Goal: Task Accomplishment & Management: Complete application form

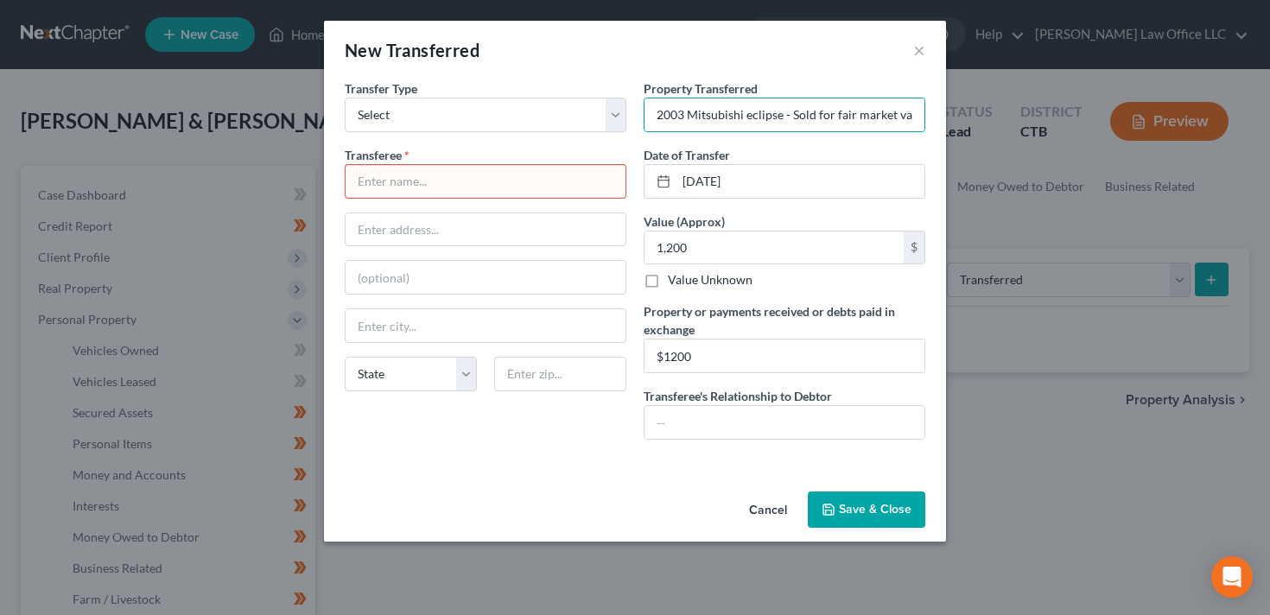
select select "transferred"
select select "Ordinary (within 2 years)"
click at [826, 111] on input "2003 Mitsubishi eclipse - Sold for fair market value; proceeds used for living …" at bounding box center [785, 115] width 280 height 33
drag, startPoint x: 808, startPoint y: 112, endPoint x: 996, endPoint y: 117, distance: 188.4
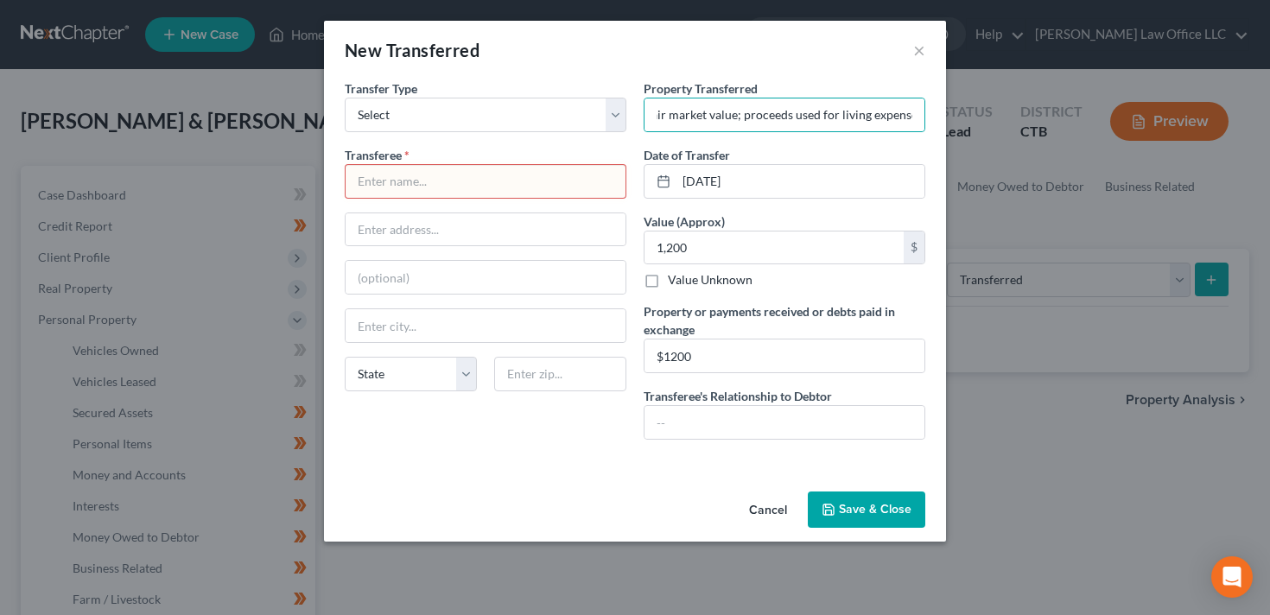
click at [996, 117] on div "New Transferred × An exemption set must first be selected from the Filing Infor…" at bounding box center [635, 307] width 1270 height 615
click at [872, 115] on input "2003 Mitsubishi eclipse - Sold for fair market value; proceeds used for living …" at bounding box center [785, 115] width 280 height 33
drag, startPoint x: 889, startPoint y: 117, endPoint x: 639, endPoint y: 117, distance: 250.6
click at [639, 117] on div "Property Transferred * 2003 Mitsubishi eclipse - Sold for fair market value; pr…" at bounding box center [784, 267] width 299 height 374
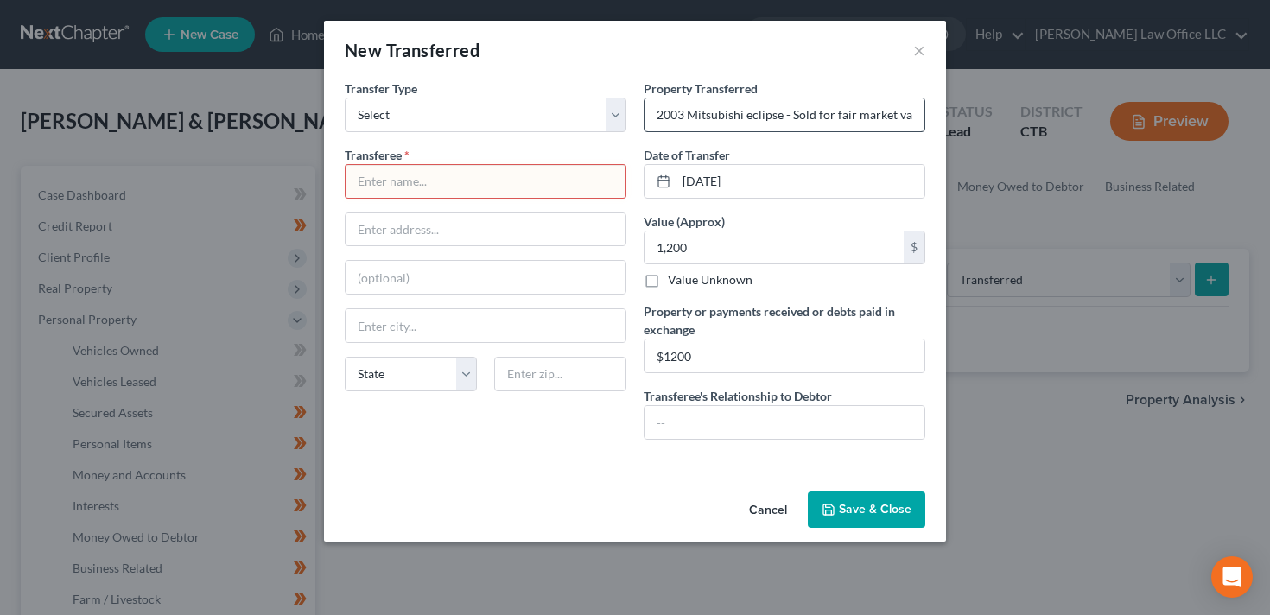
click at [690, 115] on input "2003 Mitsubishi eclipse - Sold for fair market value; proceeds used for living …" at bounding box center [785, 115] width 280 height 33
click at [552, 166] on input "text" at bounding box center [486, 181] width 280 height 33
click at [698, 425] on input "text" at bounding box center [785, 422] width 280 height 33
click at [767, 420] on input "Acquaintance" at bounding box center [785, 422] width 280 height 33
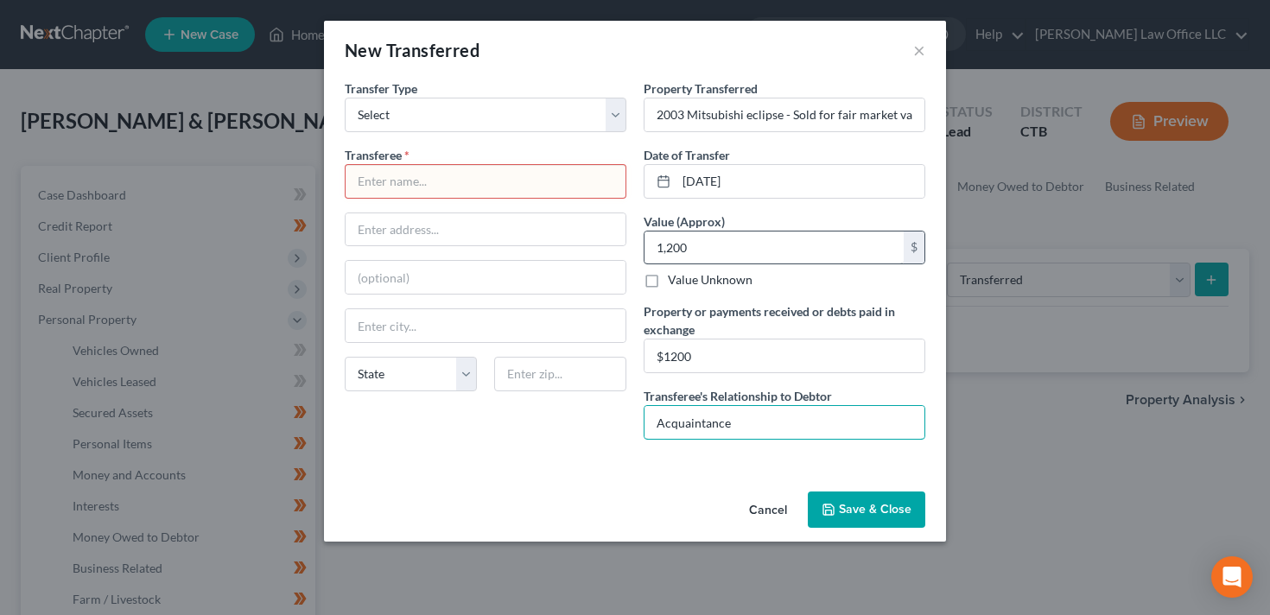
type input "Acquaintance"
click at [740, 239] on input "1,200" at bounding box center [774, 248] width 259 height 33
click at [758, 242] on input "1,200" at bounding box center [774, 248] width 259 height 33
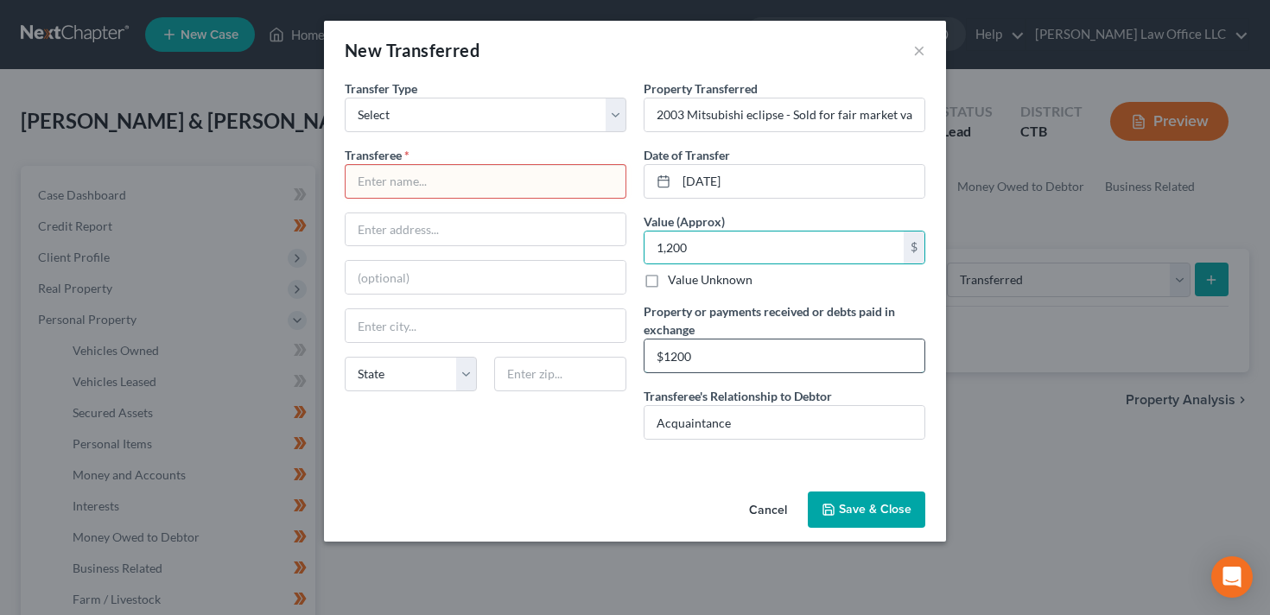
click at [731, 349] on input "$1200" at bounding box center [785, 356] width 280 height 33
click at [728, 239] on input "1,200" at bounding box center [774, 248] width 259 height 33
click at [786, 213] on div "Value (Approx) 1,200.00 $ Value Unknown Balance Undetermined 1,200 $ Value Unkn…" at bounding box center [785, 251] width 282 height 77
click at [713, 181] on input "05/01/2025" at bounding box center [801, 181] width 248 height 33
drag, startPoint x: 714, startPoint y: 179, endPoint x: 701, endPoint y: 179, distance: 13.0
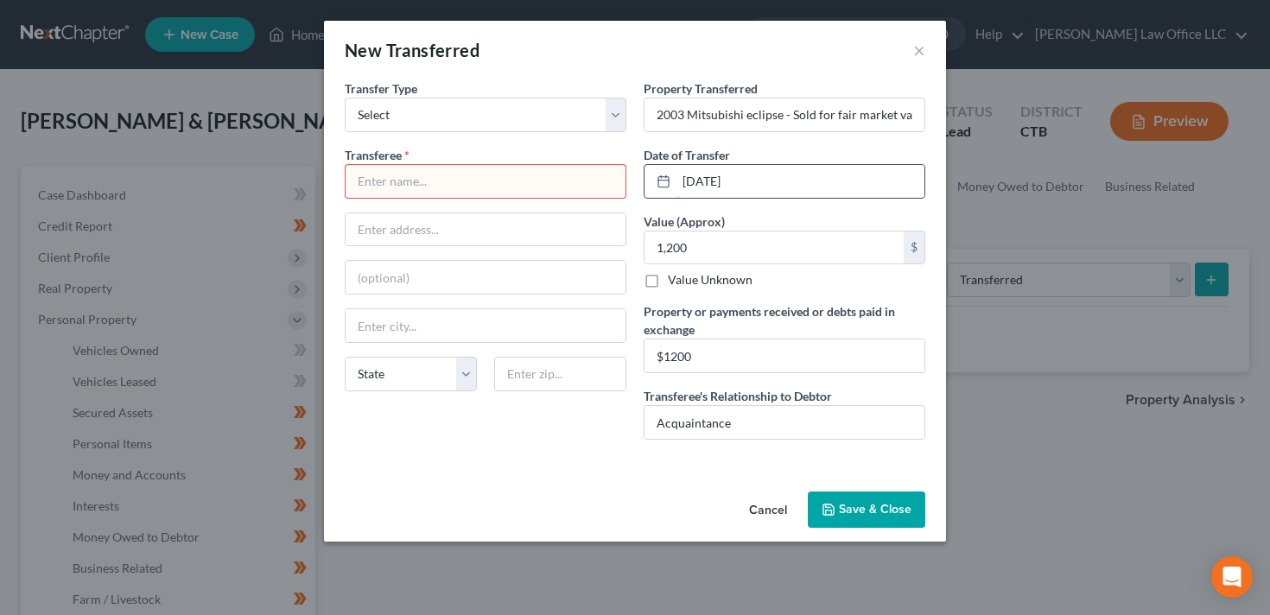
click at [701, 179] on input "05/01/2025" at bounding box center [801, 181] width 248 height 33
drag, startPoint x: 788, startPoint y: 185, endPoint x: 700, endPoint y: 185, distance: 88.2
click at [700, 185] on input "05/02/20253" at bounding box center [801, 181] width 248 height 33
type input "05/23/2025"
click at [423, 196] on input "text" at bounding box center [486, 181] width 280 height 33
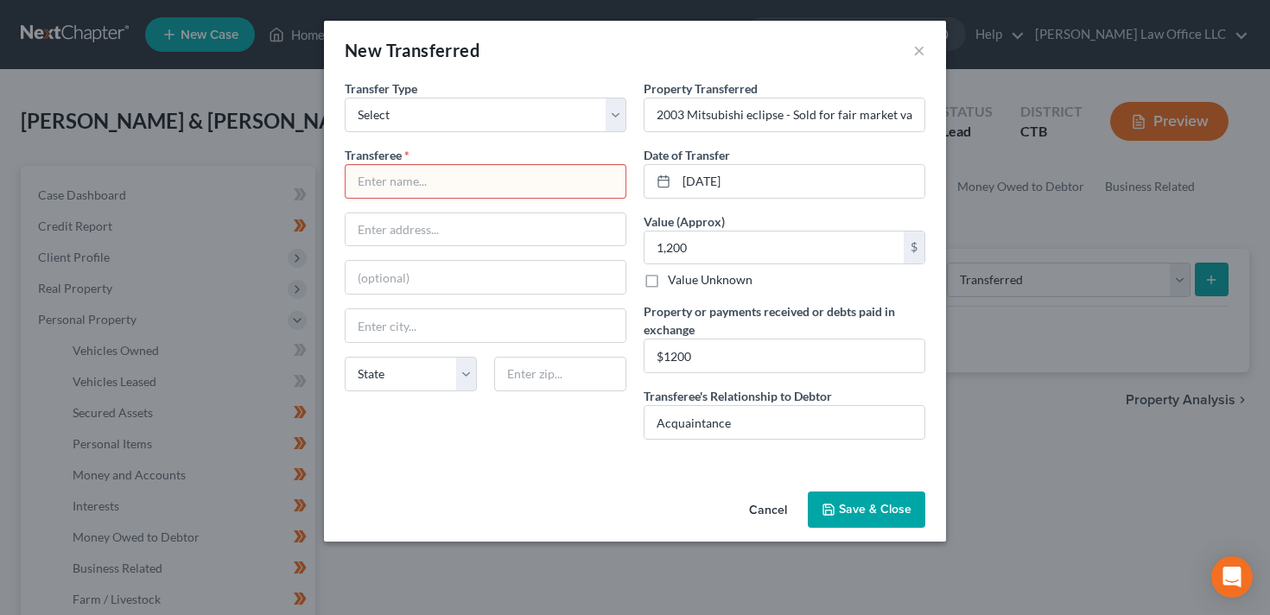
paste input "Gary Scoville"
type input "Gary Scoville"
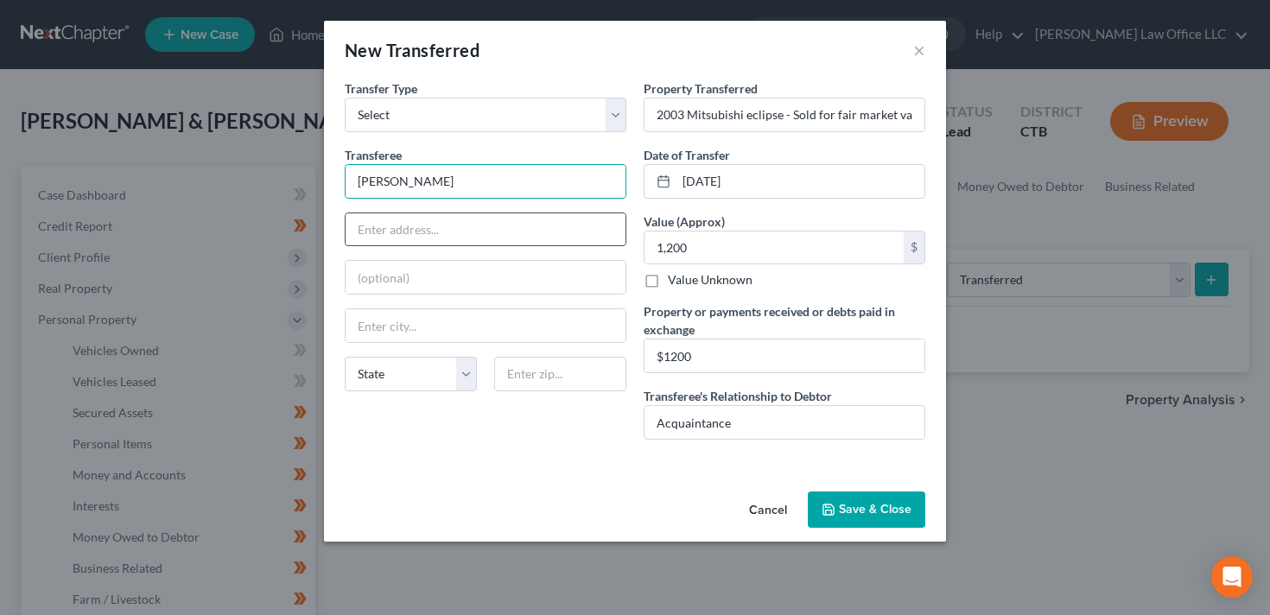
click at [420, 238] on input "text" at bounding box center [486, 229] width 280 height 33
paste input "14 Lipton Place"
type input "14 Lipton Place"
click at [499, 320] on input "text" at bounding box center [486, 325] width 280 height 33
type input "T"
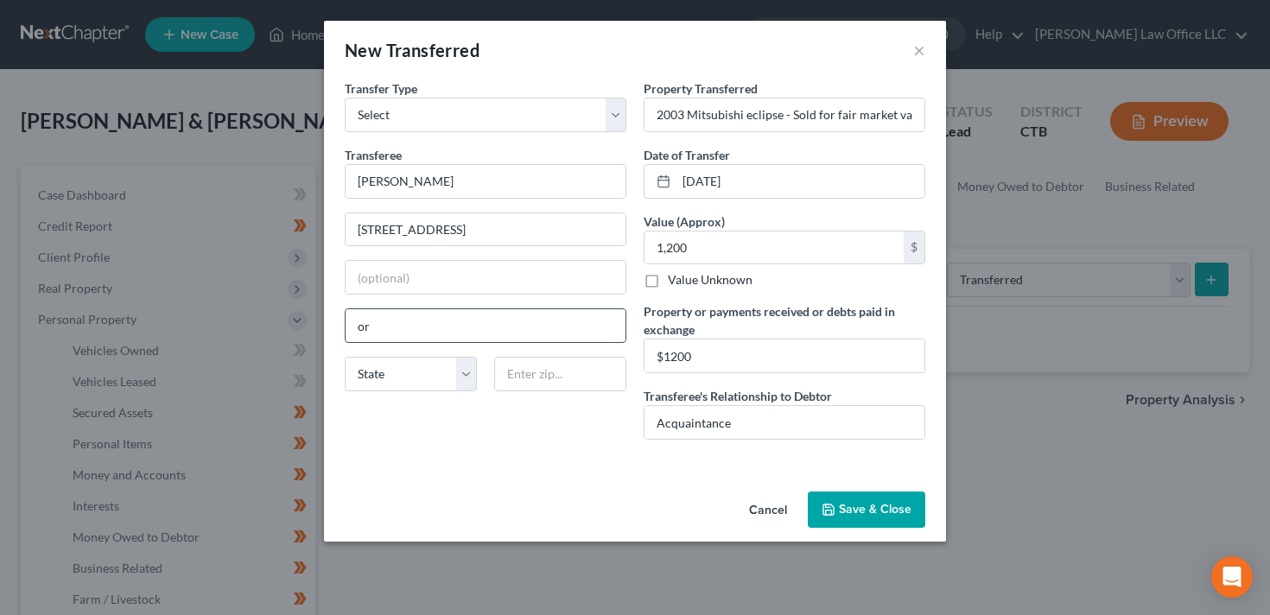
type input "o"
type input "Torrington"
click at [416, 373] on select "State AL AK AR AZ CA CO CT DE DC FL GA GU HI ID IL IN IA KS KY LA ME MD MA MI M…" at bounding box center [411, 374] width 132 height 35
select select "6"
click at [345, 357] on select "State AL AK AR AZ CA CO CT DE DC FL GA GU HI ID IL IN IA KS KY LA ME MD MA MI M…" at bounding box center [411, 374] width 132 height 35
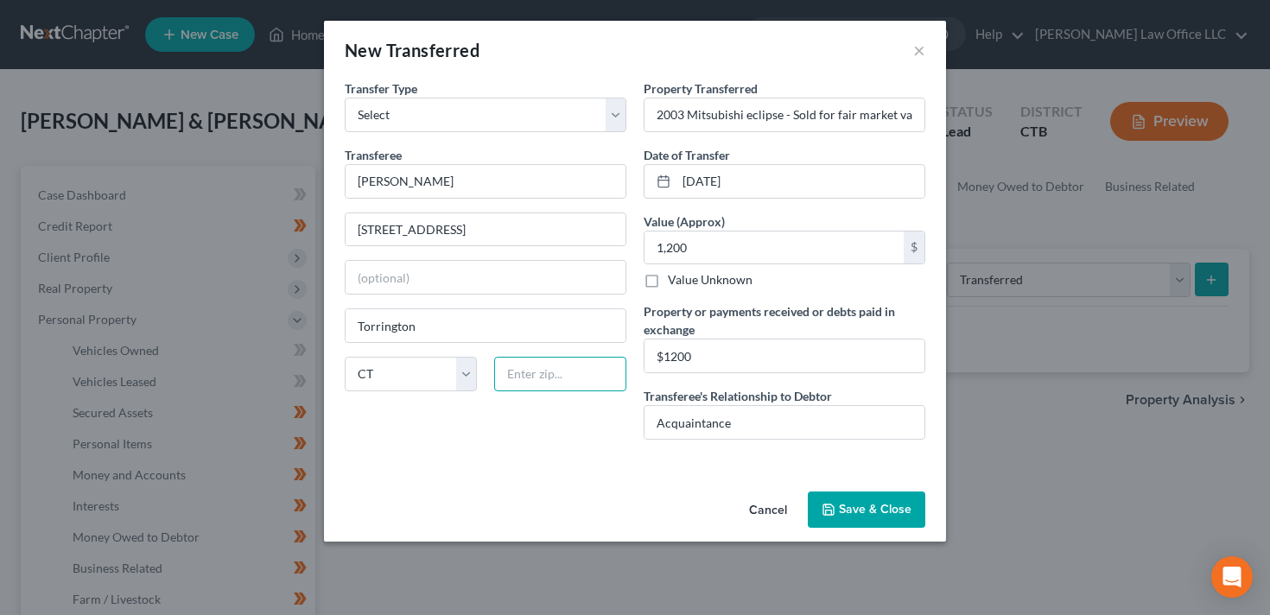
click at [524, 369] on input "text" at bounding box center [560, 374] width 132 height 35
type input "06790"
click at [479, 500] on div "Cancel Save & Close" at bounding box center [635, 513] width 622 height 57
click at [860, 515] on button "Save & Close" at bounding box center [867, 510] width 118 height 36
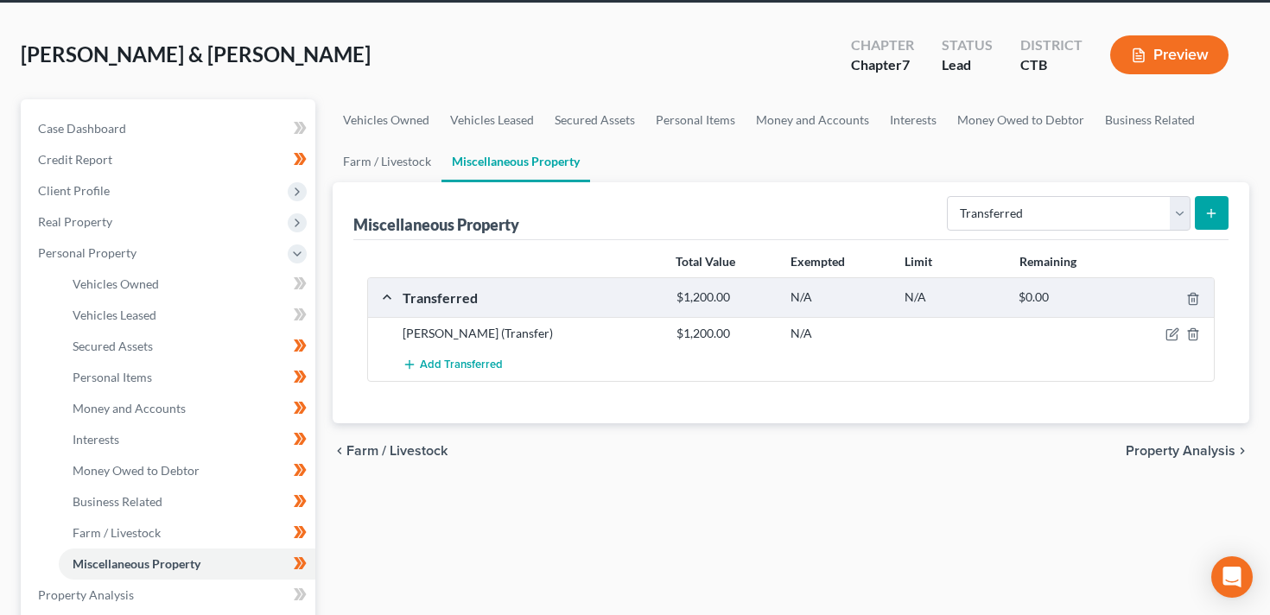
scroll to position [68, 0]
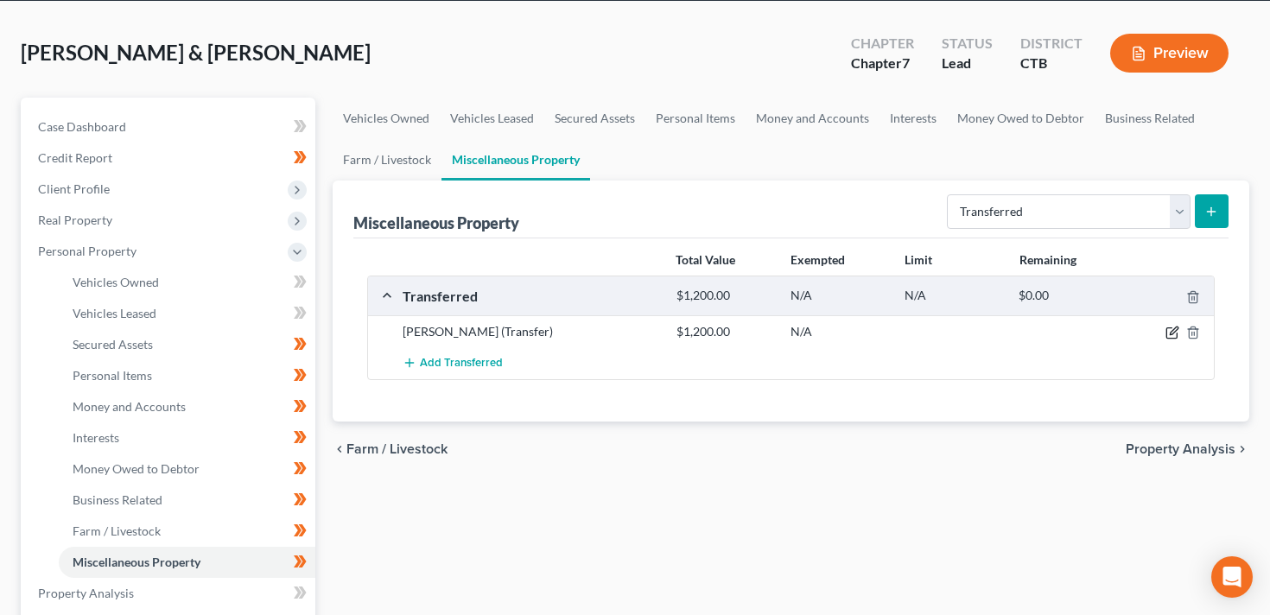
click at [1168, 330] on icon "button" at bounding box center [1173, 333] width 14 height 14
select select "Ordinary (within 2 years)"
select select "6"
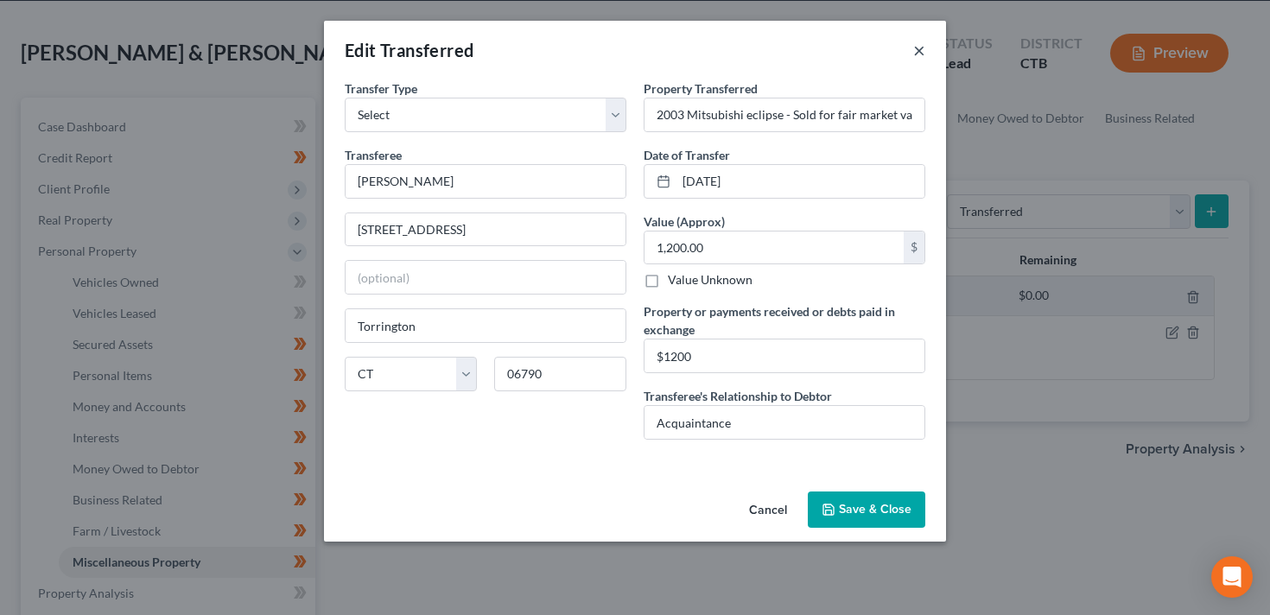
click at [922, 43] on button "×" at bounding box center [919, 50] width 12 height 21
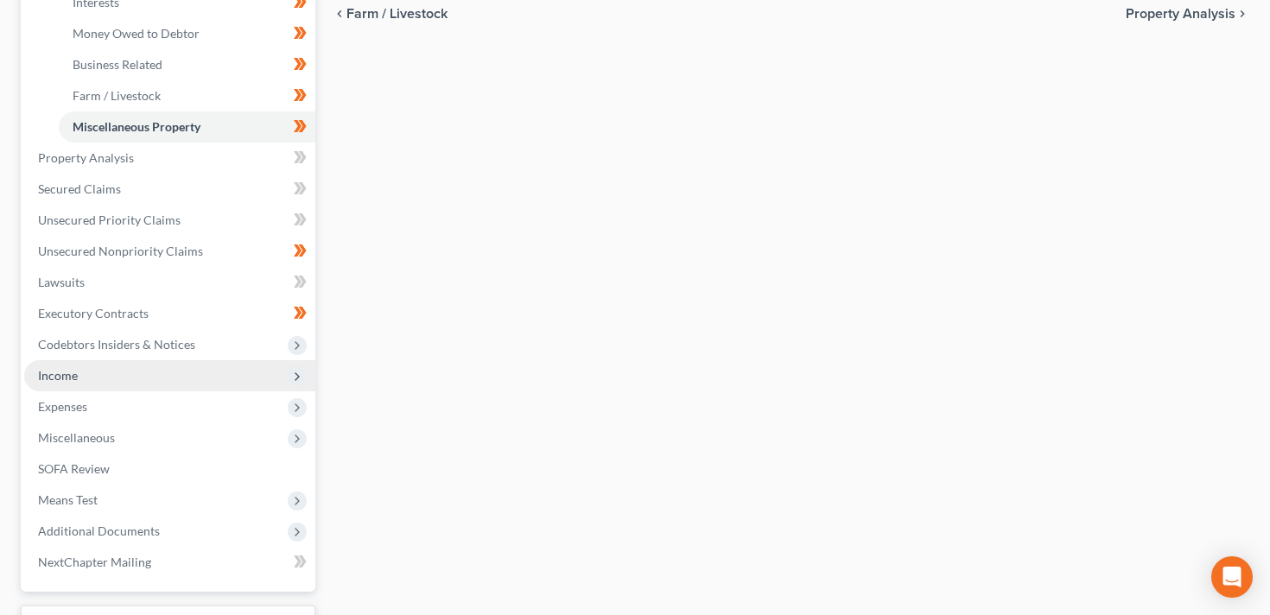
scroll to position [517, 0]
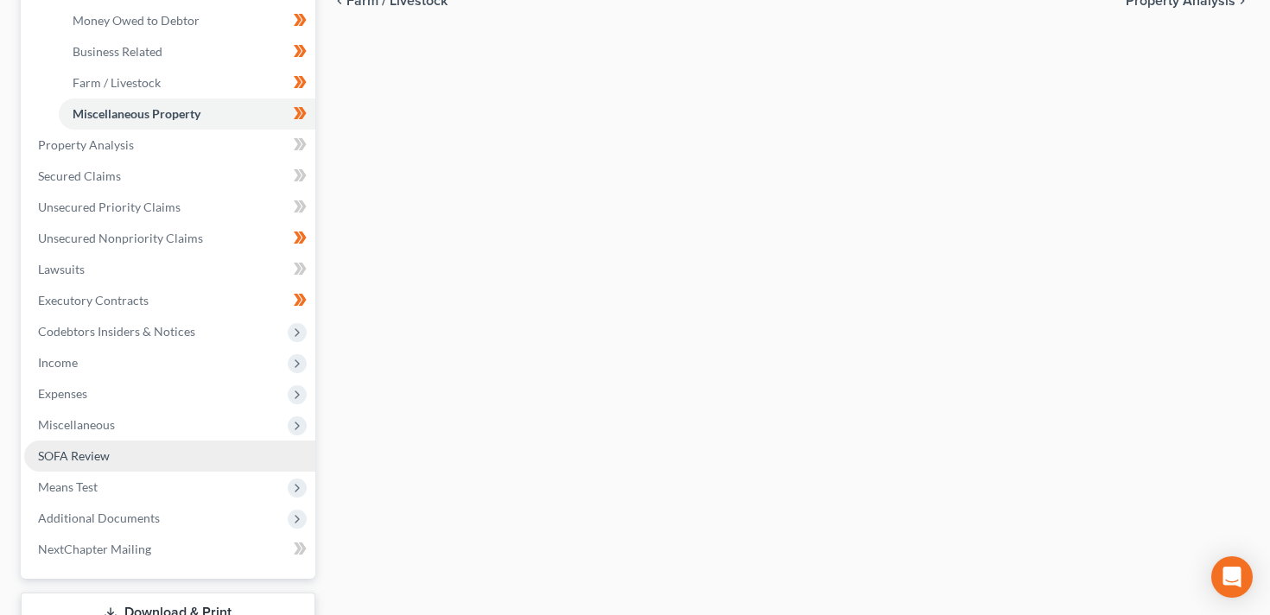
click at [95, 455] on span "SOFA Review" at bounding box center [74, 456] width 72 height 15
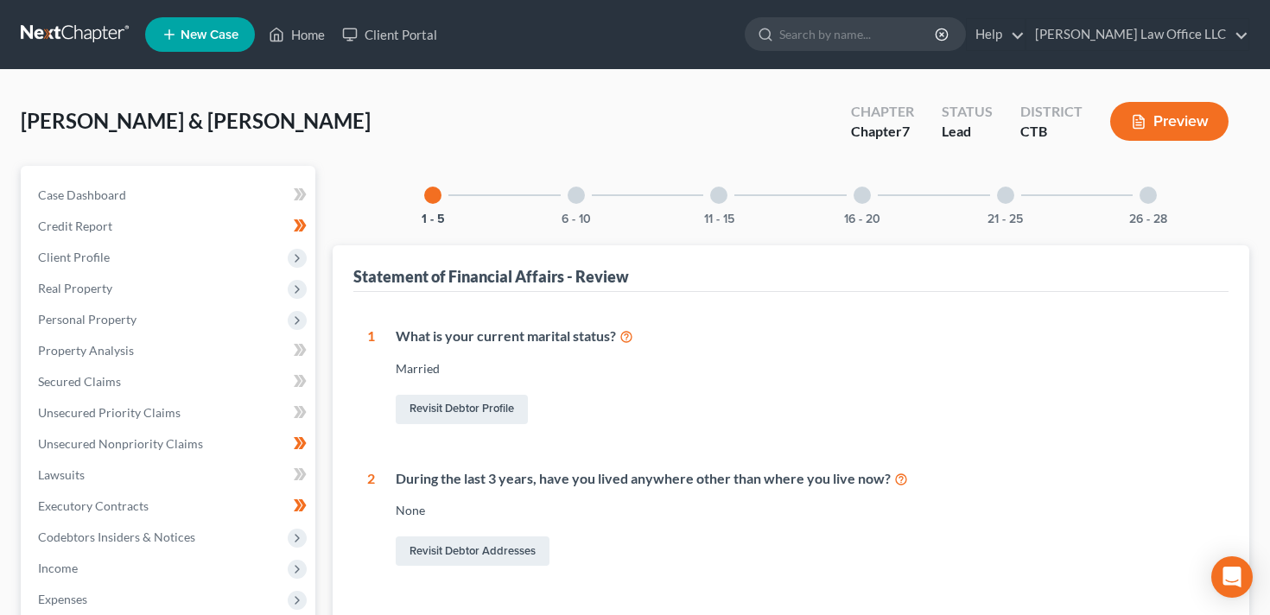
click at [708, 196] on div "11 - 15" at bounding box center [719, 195] width 59 height 59
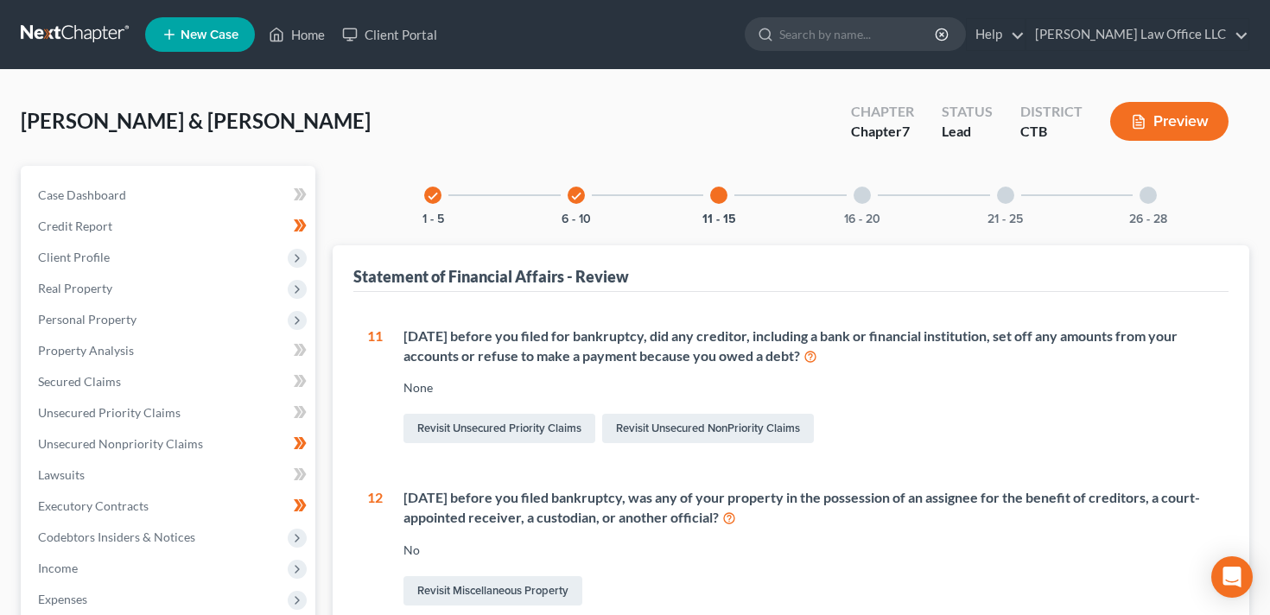
click at [856, 200] on div "16 - 20" at bounding box center [862, 195] width 59 height 59
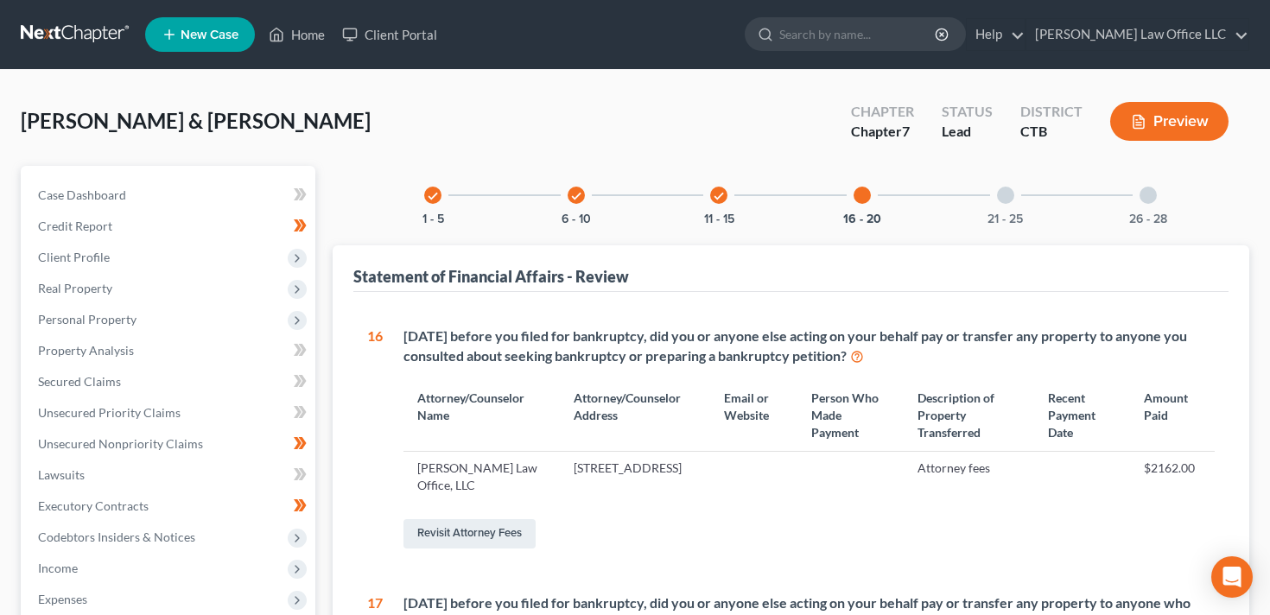
click at [1153, 110] on button "Preview" at bounding box center [1170, 121] width 118 height 39
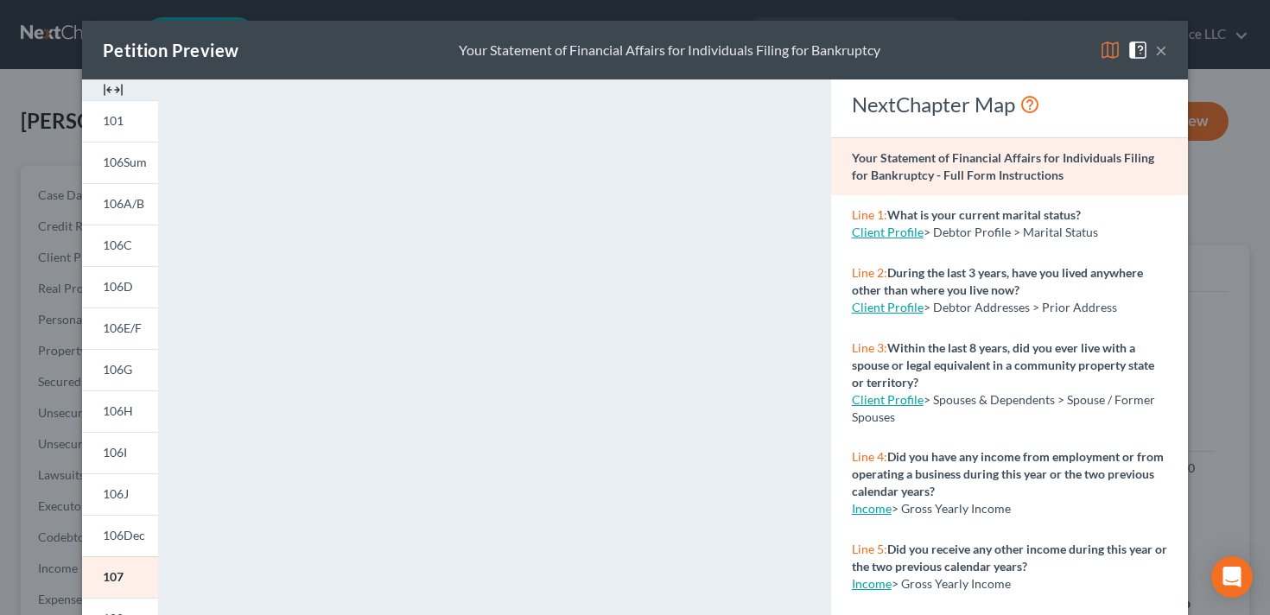
click at [1162, 49] on button "×" at bounding box center [1161, 50] width 12 height 21
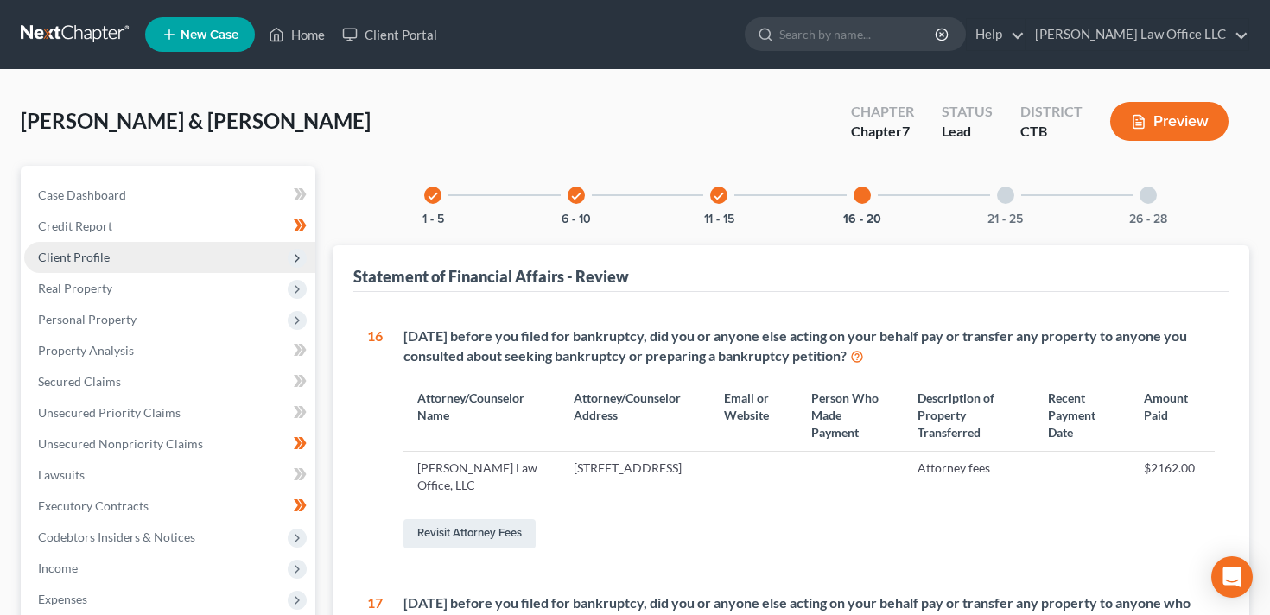
click at [150, 258] on span "Client Profile" at bounding box center [169, 257] width 291 height 31
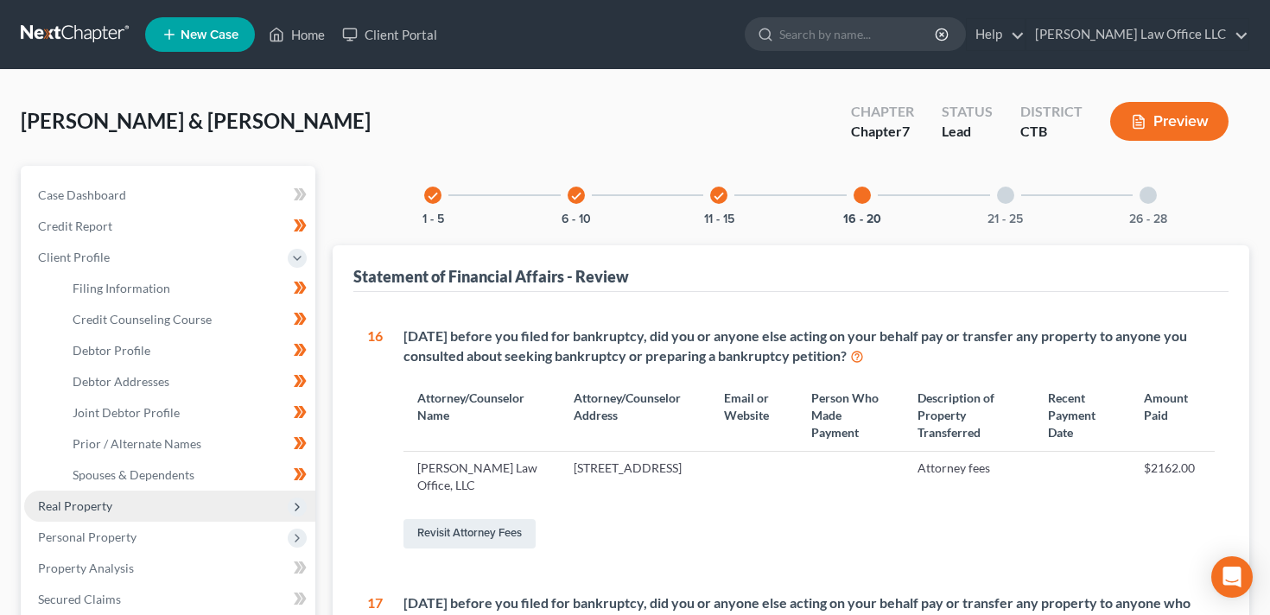
click at [141, 507] on span "Real Property" at bounding box center [169, 506] width 291 height 31
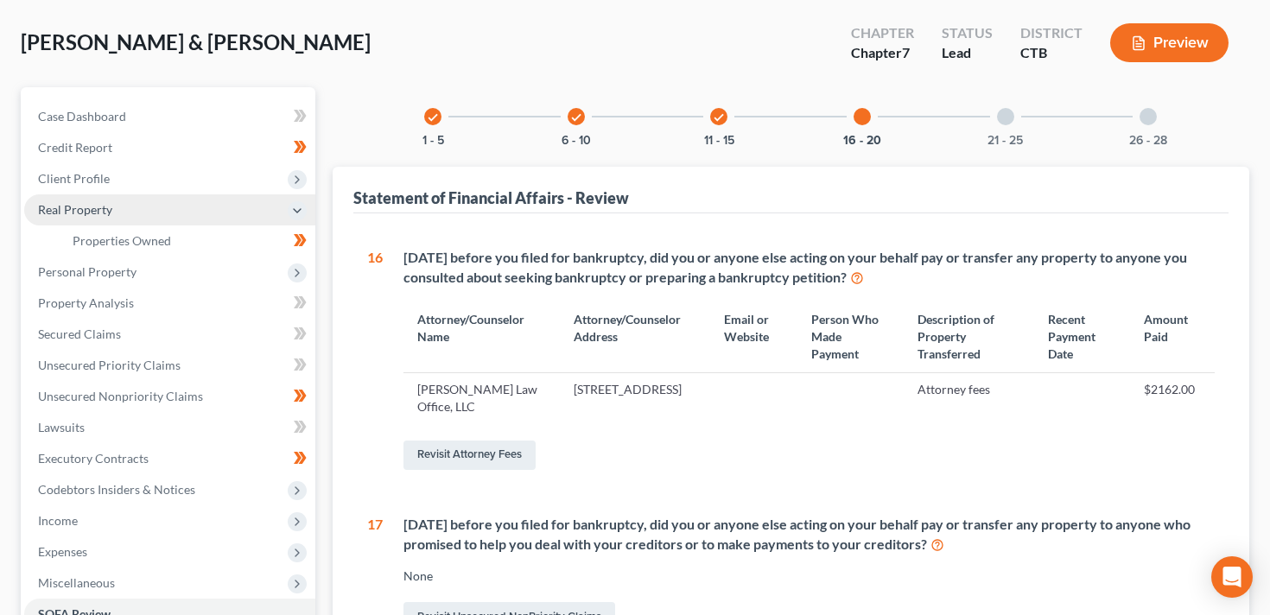
scroll to position [110, 0]
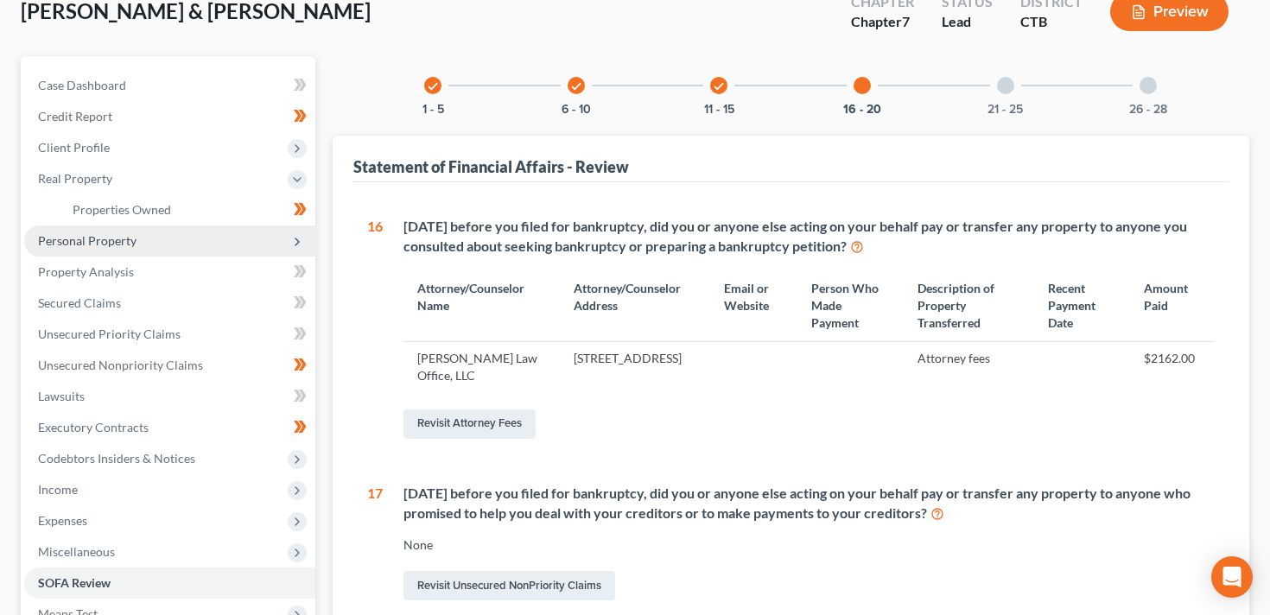
click at [118, 245] on span "Personal Property" at bounding box center [87, 240] width 99 height 15
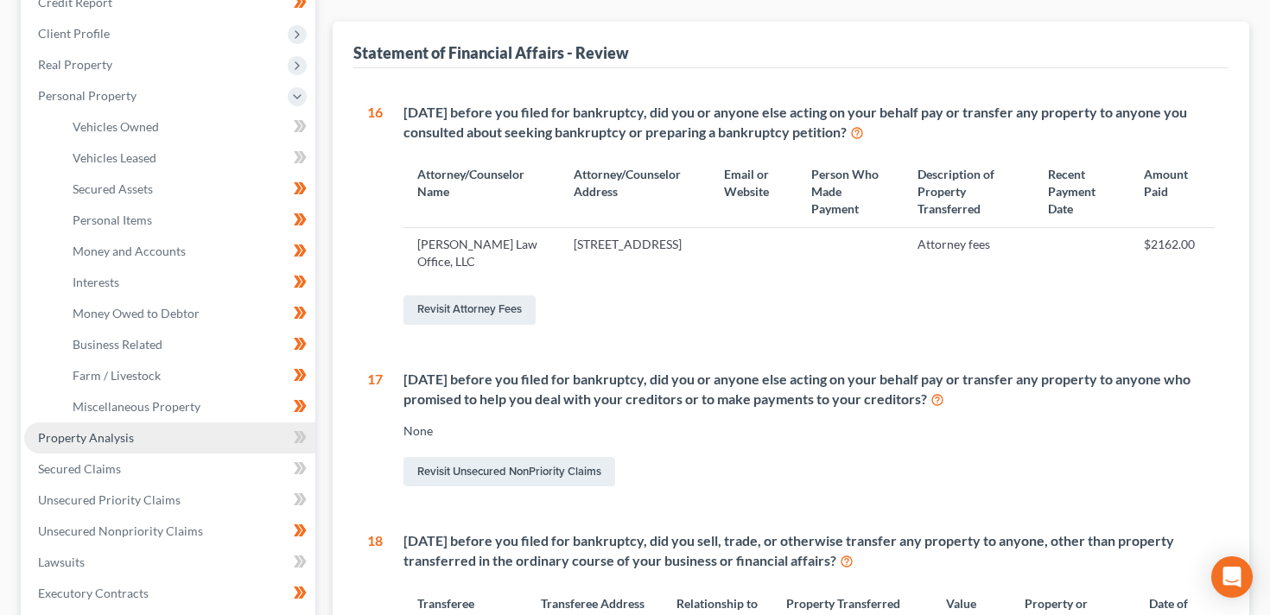
click at [113, 436] on span "Property Analysis" at bounding box center [86, 437] width 96 height 15
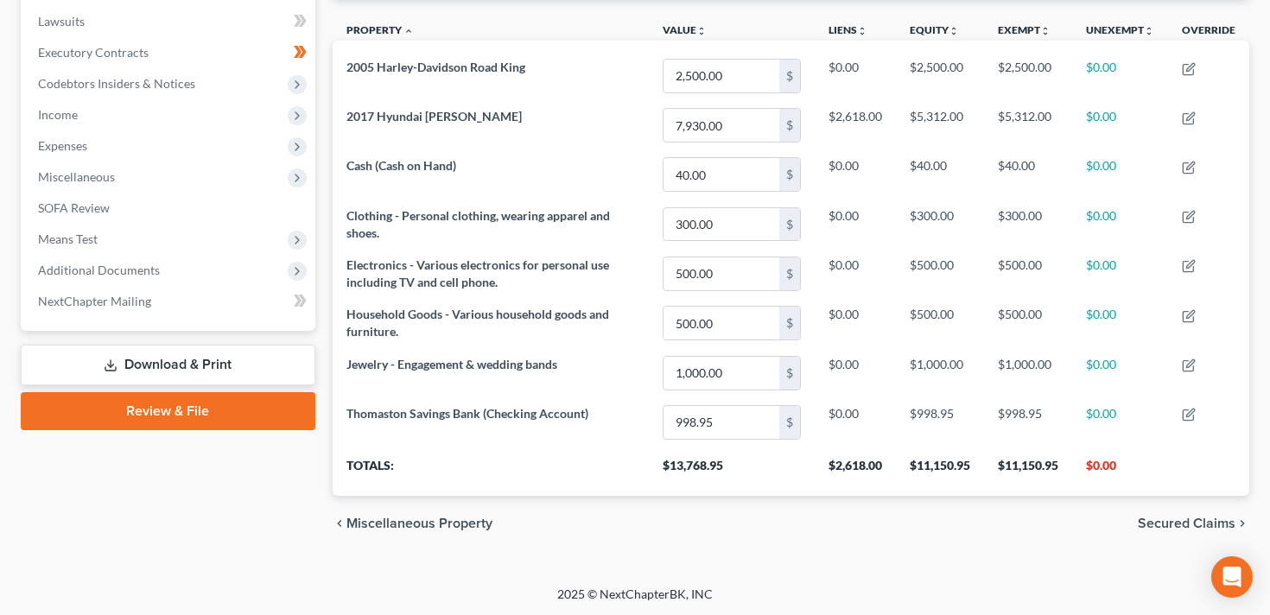
click at [169, 360] on link "Download & Print" at bounding box center [168, 365] width 295 height 41
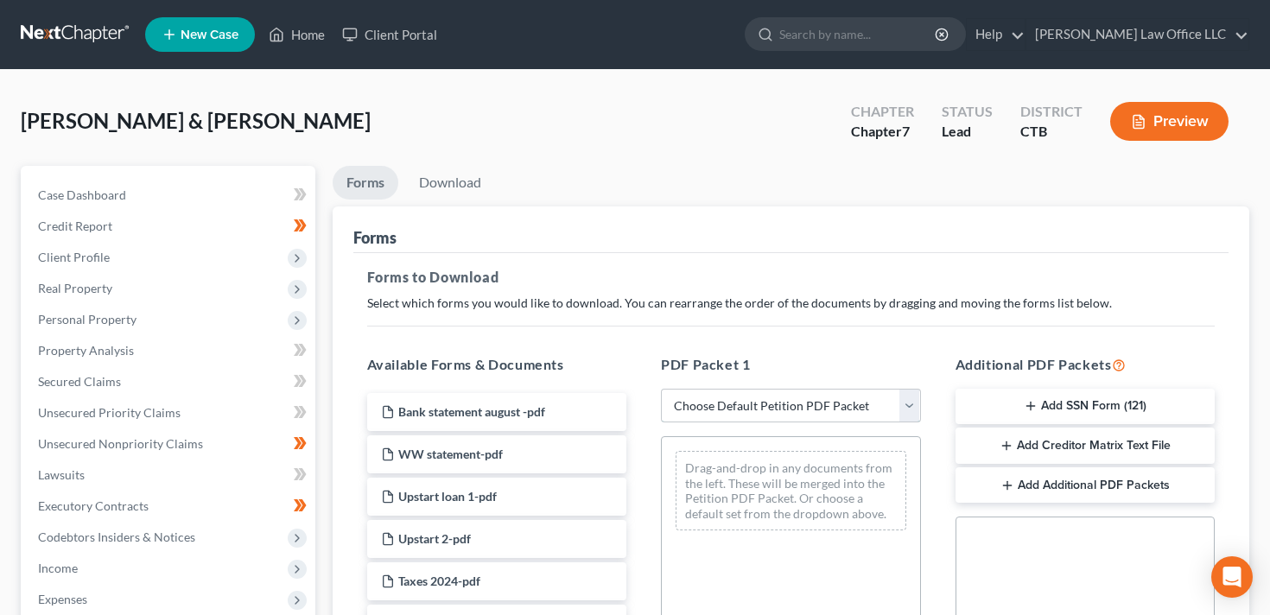
click at [833, 407] on select "Choose Default Petition PDF Packet Complete Bankruptcy Petition (all forms and …" at bounding box center [791, 406] width 260 height 35
select select "0"
click at [661, 389] on select "Choose Default Petition PDF Packet Complete Bankruptcy Petition (all forms and …" at bounding box center [791, 406] width 260 height 35
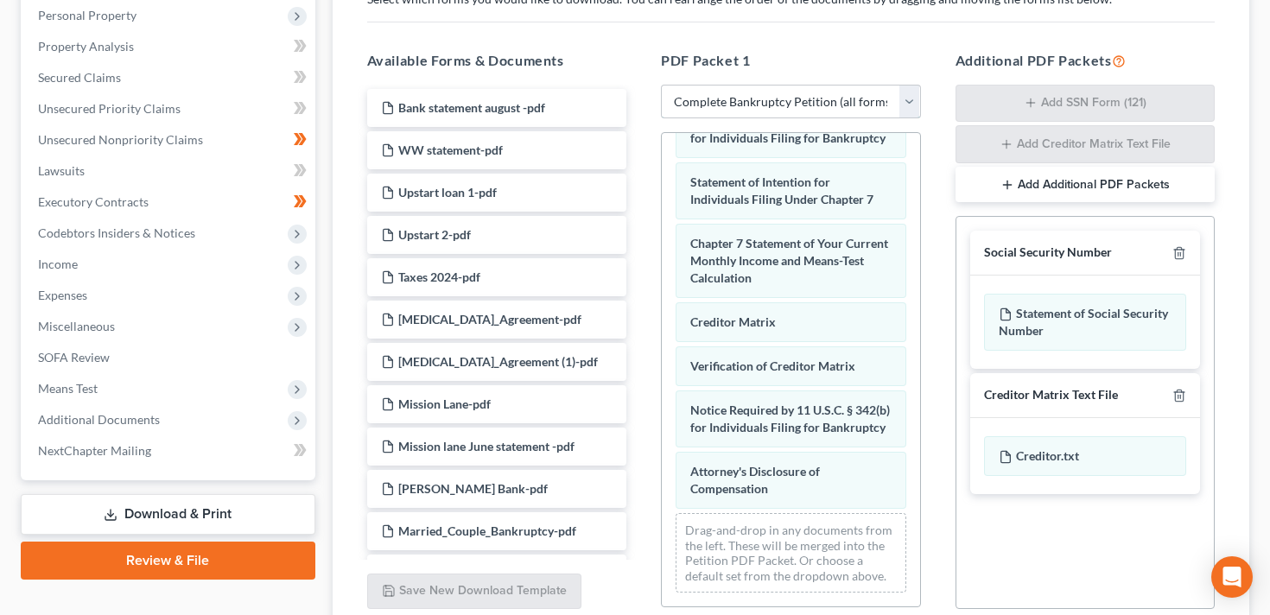
scroll to position [453, 0]
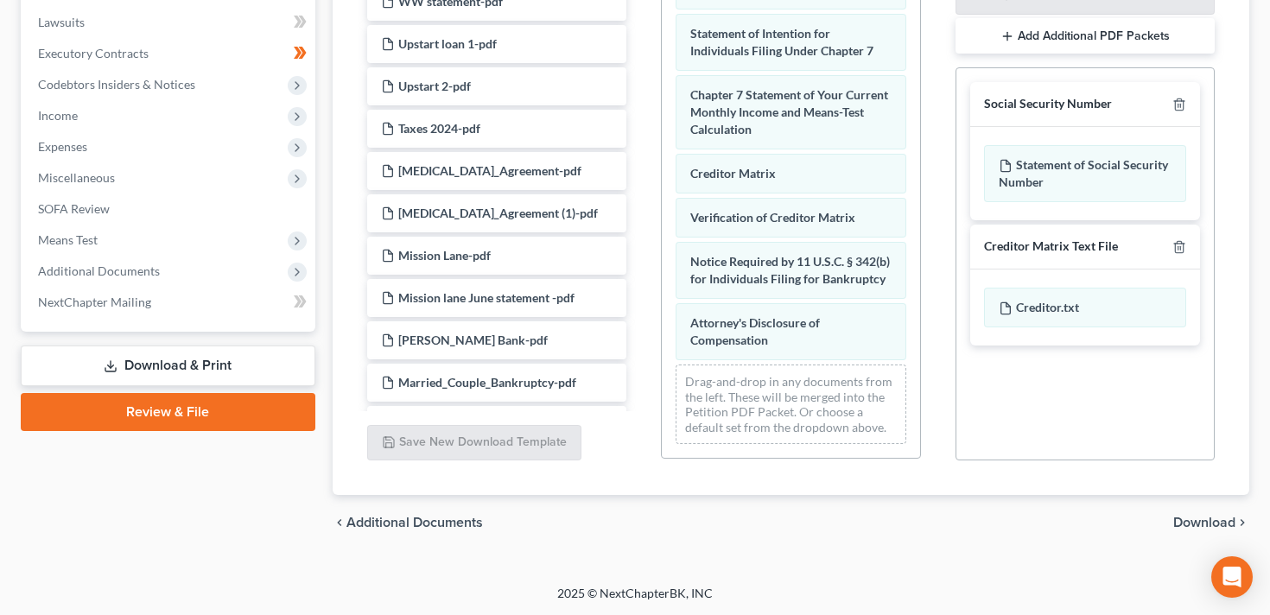
click at [1191, 520] on span "Download" at bounding box center [1205, 523] width 62 height 14
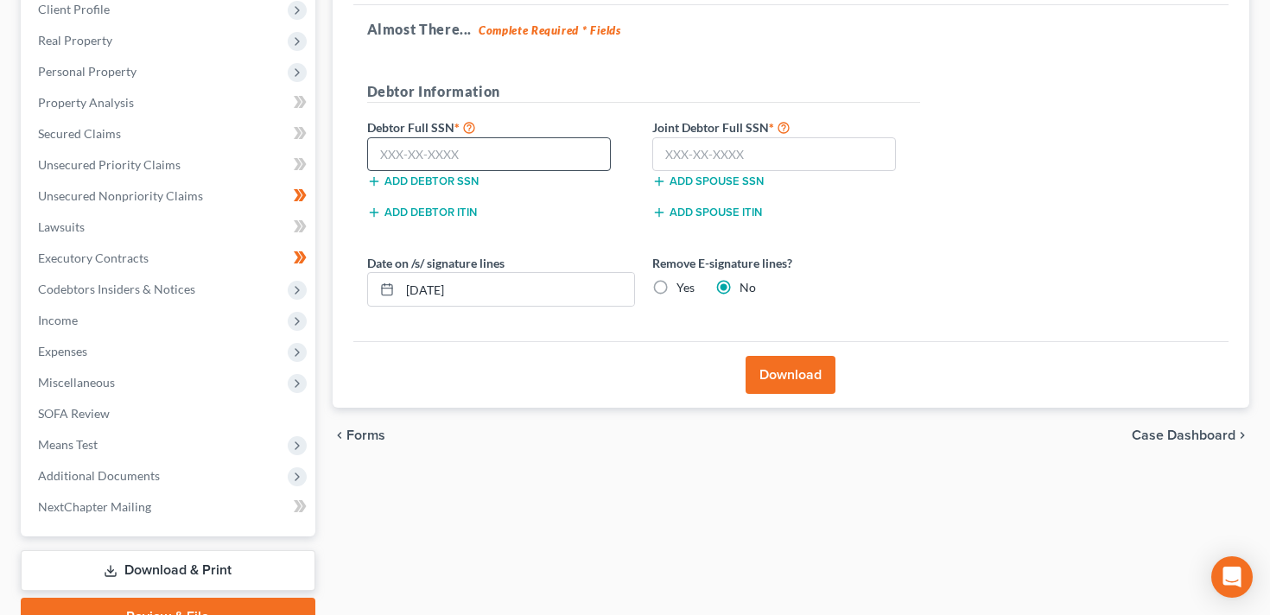
scroll to position [235, 0]
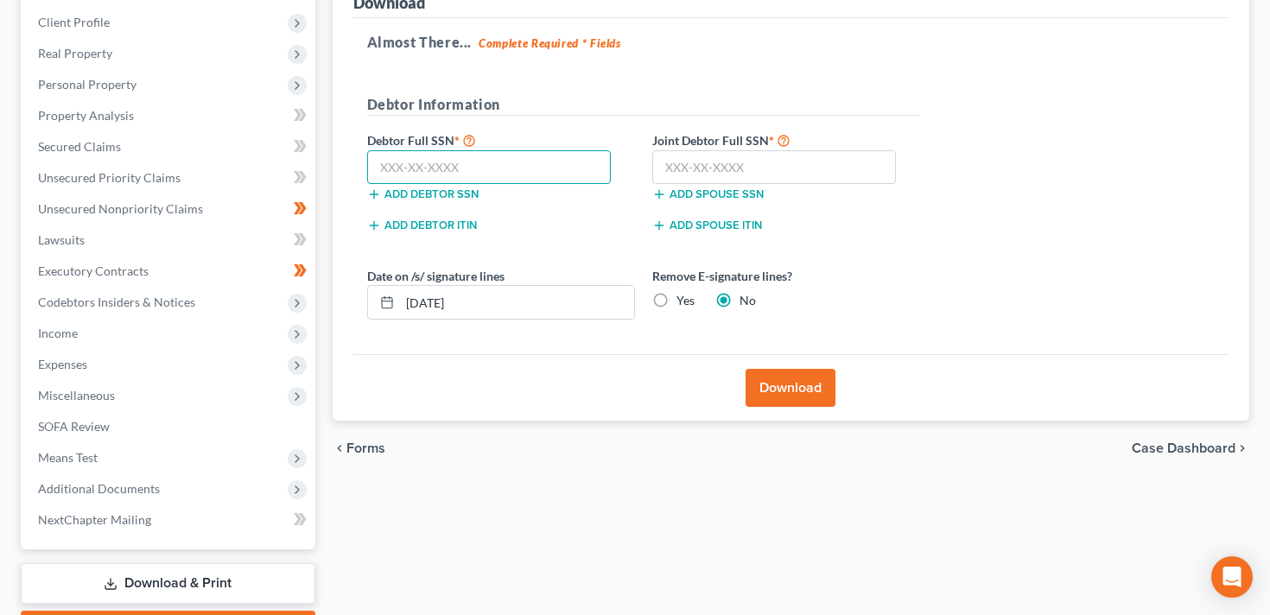
click at [414, 150] on input "text" at bounding box center [489, 167] width 245 height 35
paste input "044-50-0597"
type input "044-50-0597"
click at [707, 168] on input "text" at bounding box center [774, 167] width 245 height 35
paste input "044-66-6592"
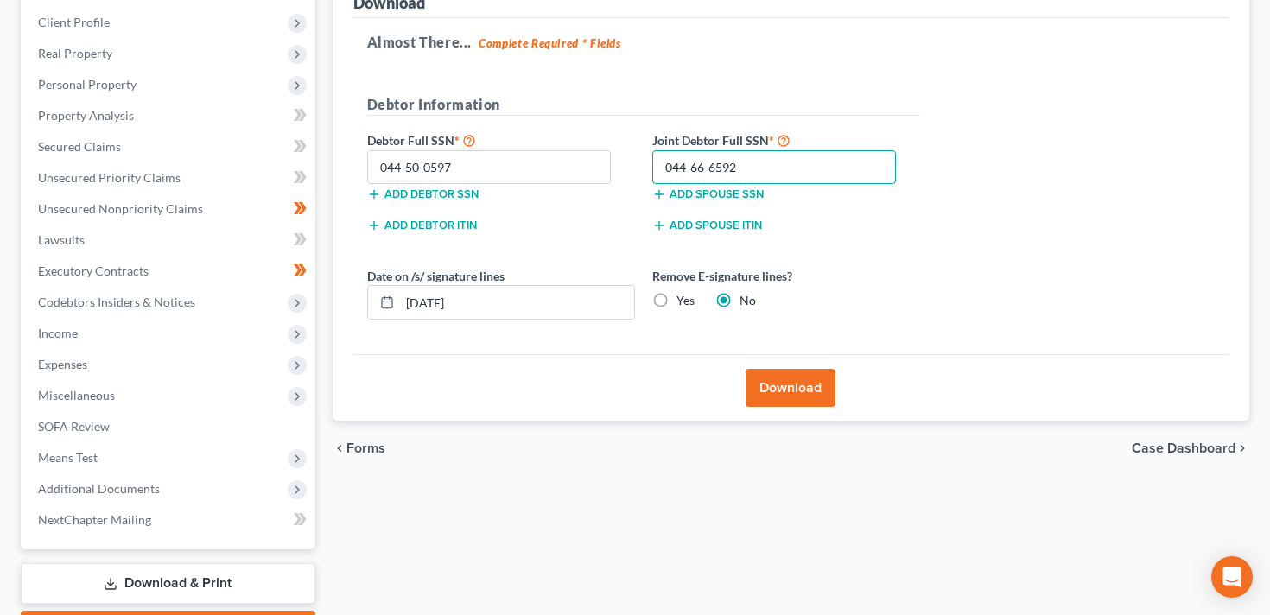
type input "044-66-6592"
click at [786, 379] on button "Download" at bounding box center [791, 388] width 90 height 38
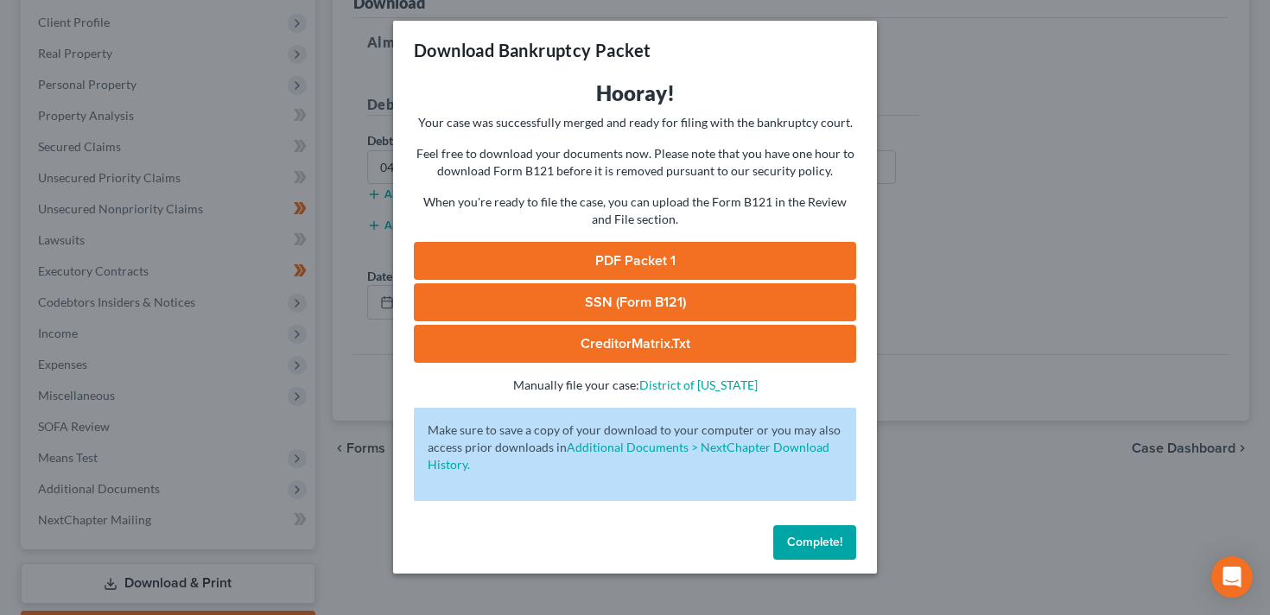
click at [615, 265] on link "PDF Packet 1" at bounding box center [635, 261] width 442 height 38
click at [643, 292] on link "SSN (Form B121)" at bounding box center [635, 302] width 442 height 38
click at [1008, 173] on div "Download Bankruptcy Packet Hooray! Your case was successfully merged and ready …" at bounding box center [635, 307] width 1270 height 615
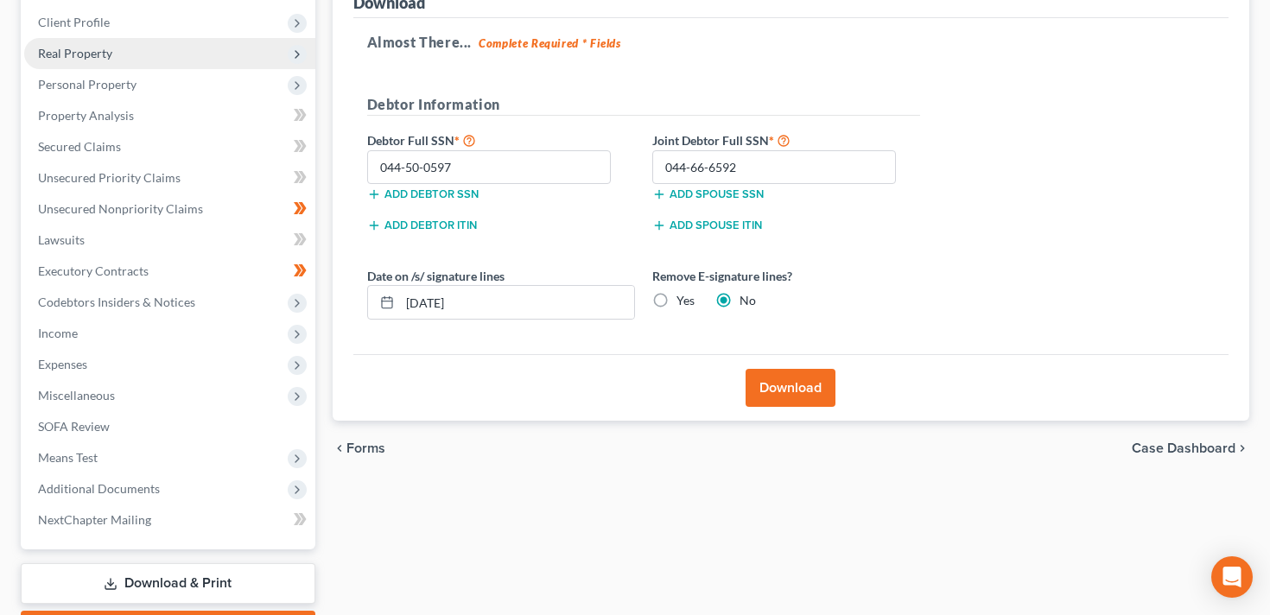
click at [134, 66] on span "Real Property" at bounding box center [169, 53] width 291 height 31
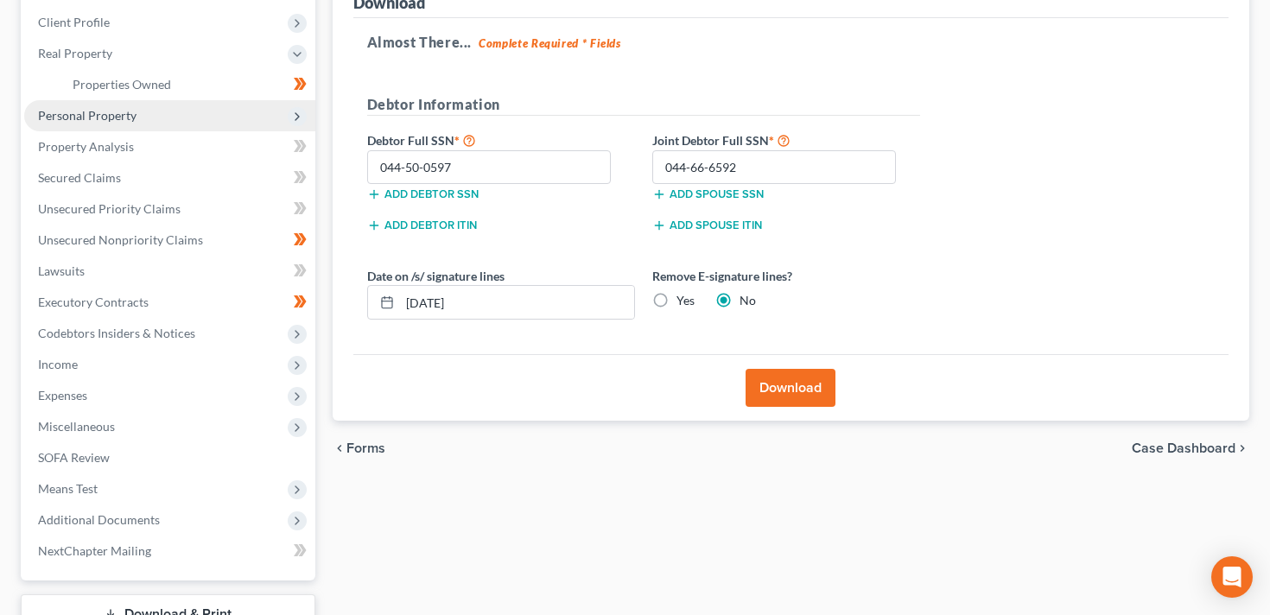
click at [142, 109] on span "Personal Property" at bounding box center [169, 115] width 291 height 31
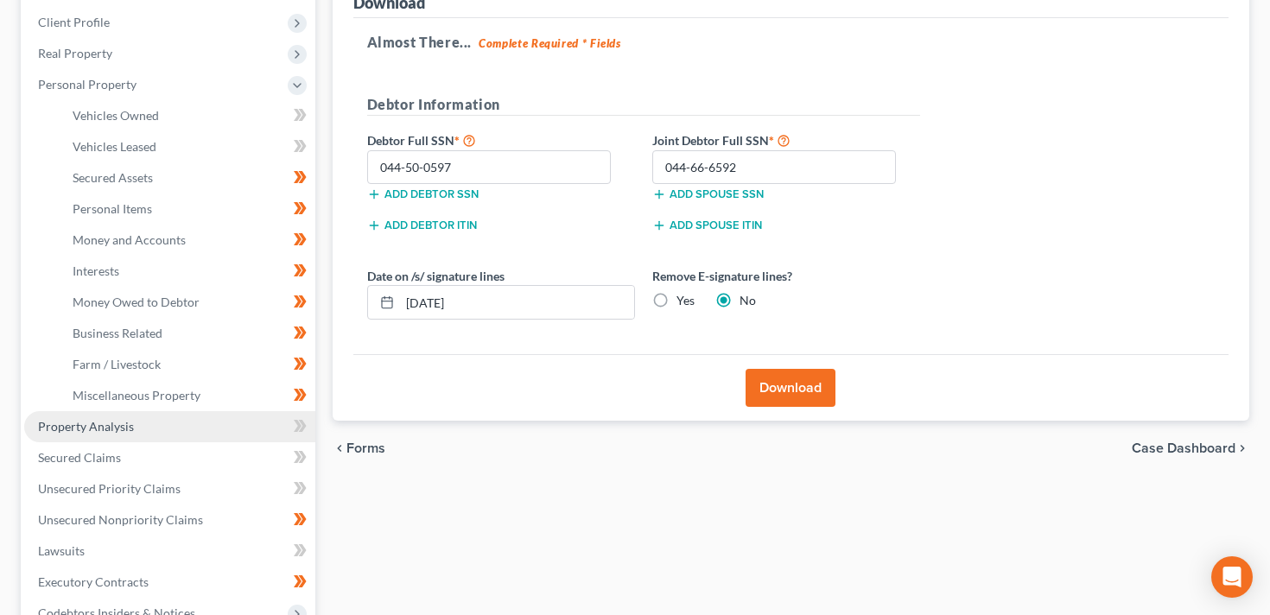
click at [86, 430] on span "Property Analysis" at bounding box center [86, 426] width 96 height 15
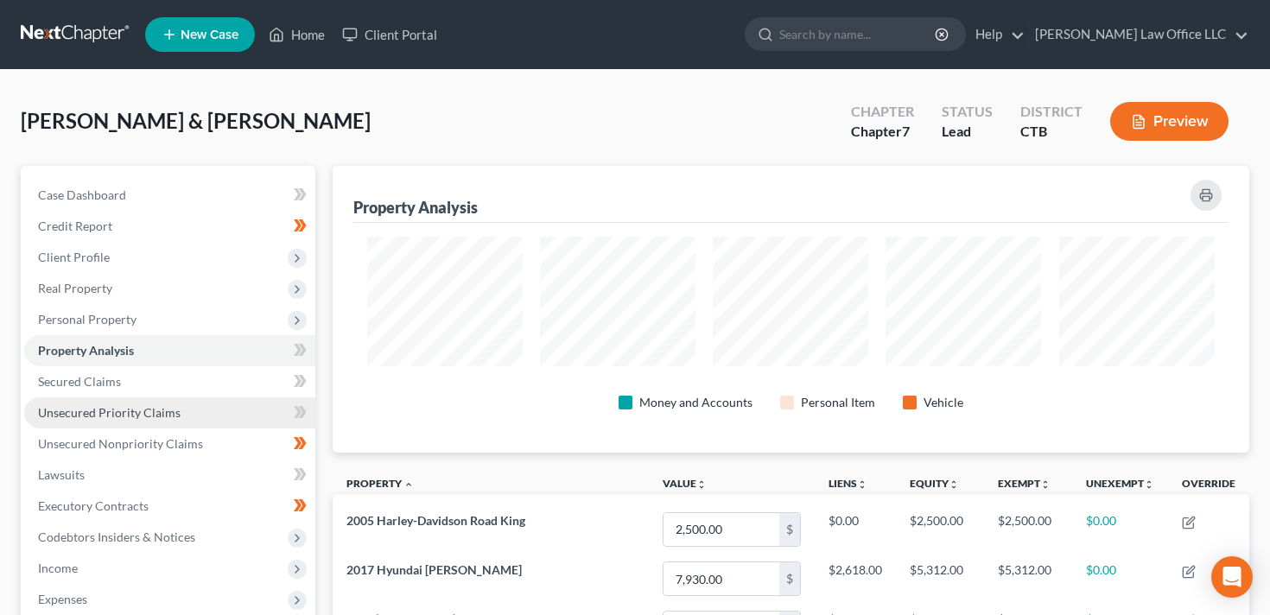
scroll to position [287, 917]
click at [135, 408] on span "Unsecured Priority Claims" at bounding box center [109, 412] width 143 height 15
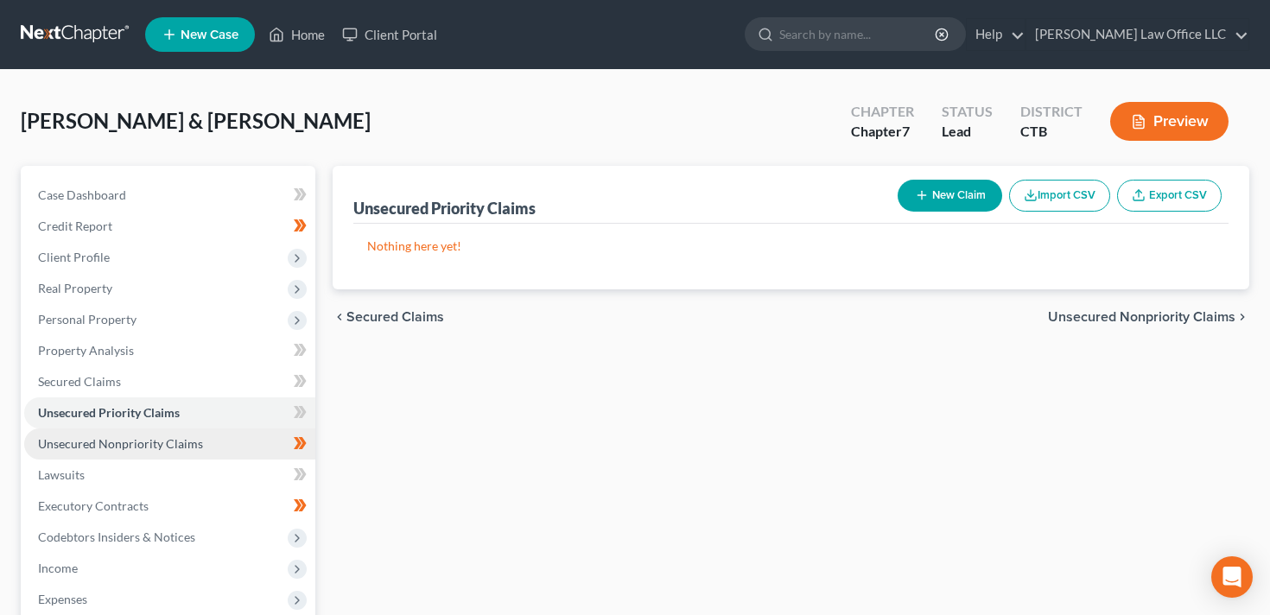
click at [172, 441] on span "Unsecured Nonpriority Claims" at bounding box center [120, 443] width 165 height 15
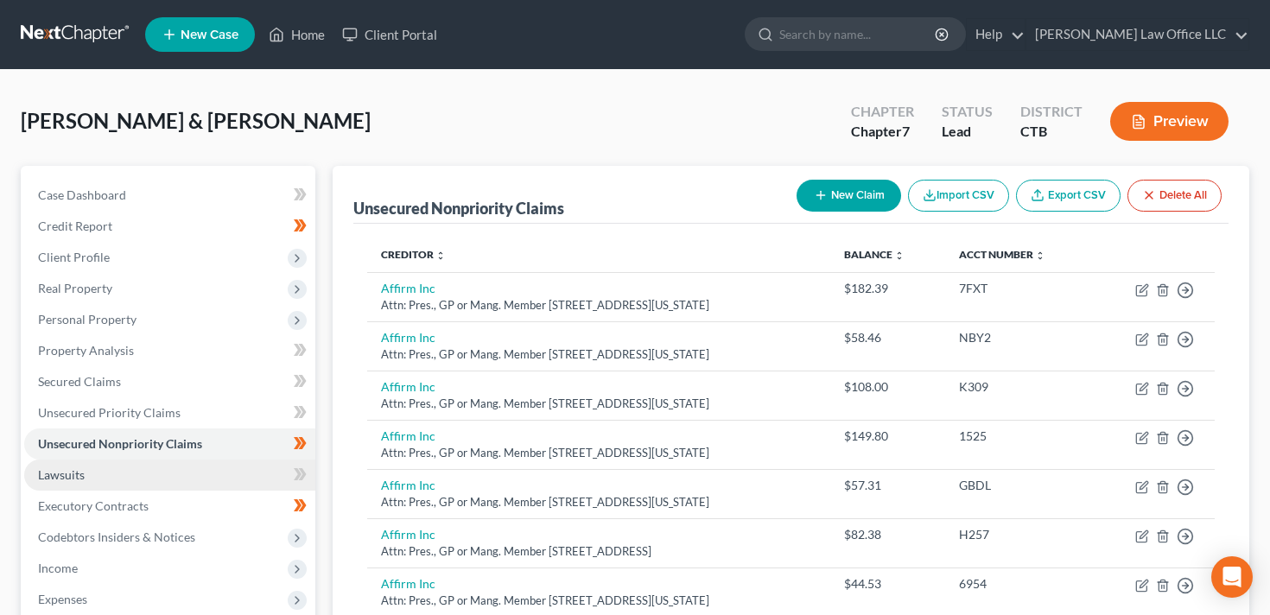
click at [139, 468] on link "Lawsuits" at bounding box center [169, 475] width 291 height 31
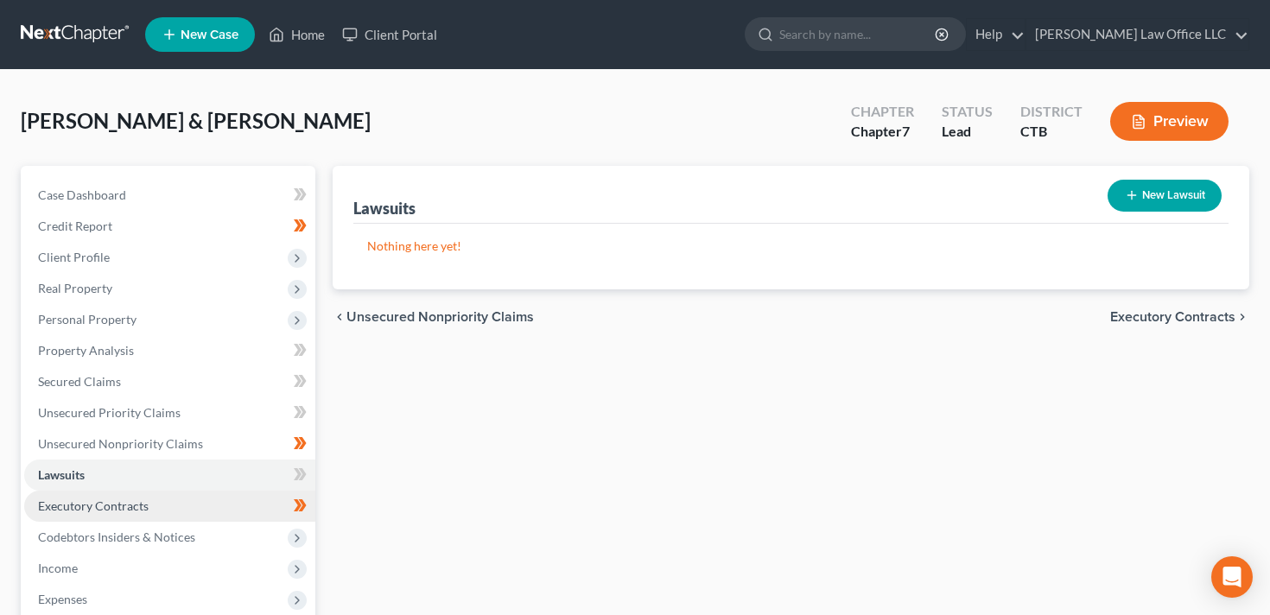
click at [157, 500] on link "Executory Contracts" at bounding box center [169, 506] width 291 height 31
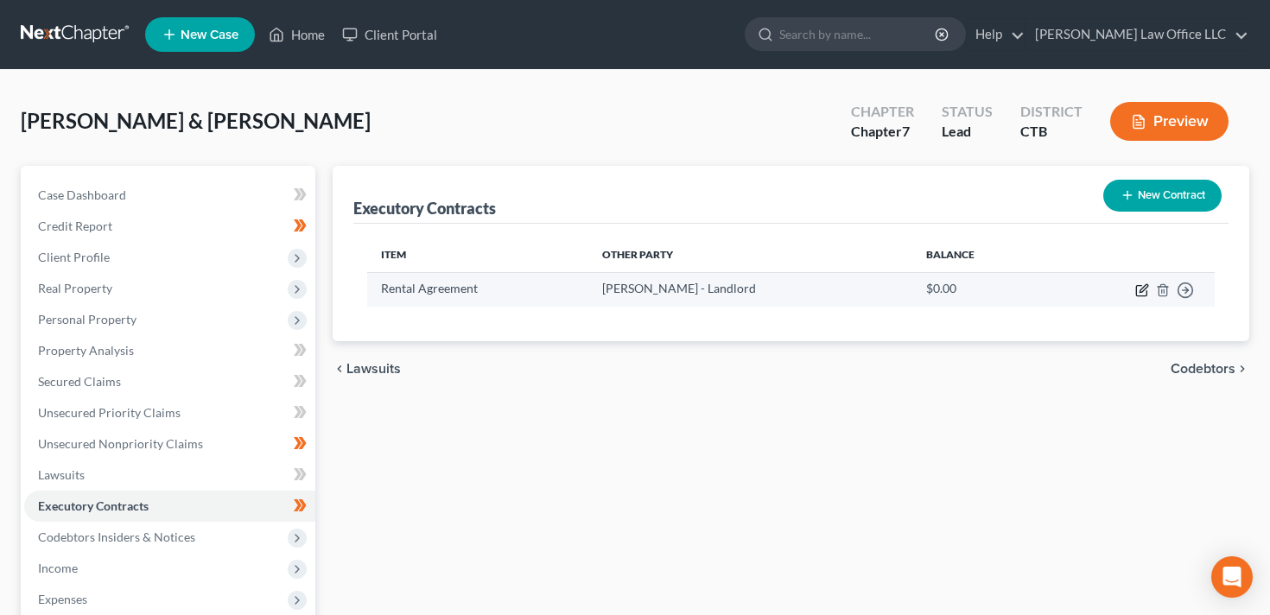
click at [1139, 292] on icon "button" at bounding box center [1143, 290] width 14 height 14
select select "3"
select select "2"
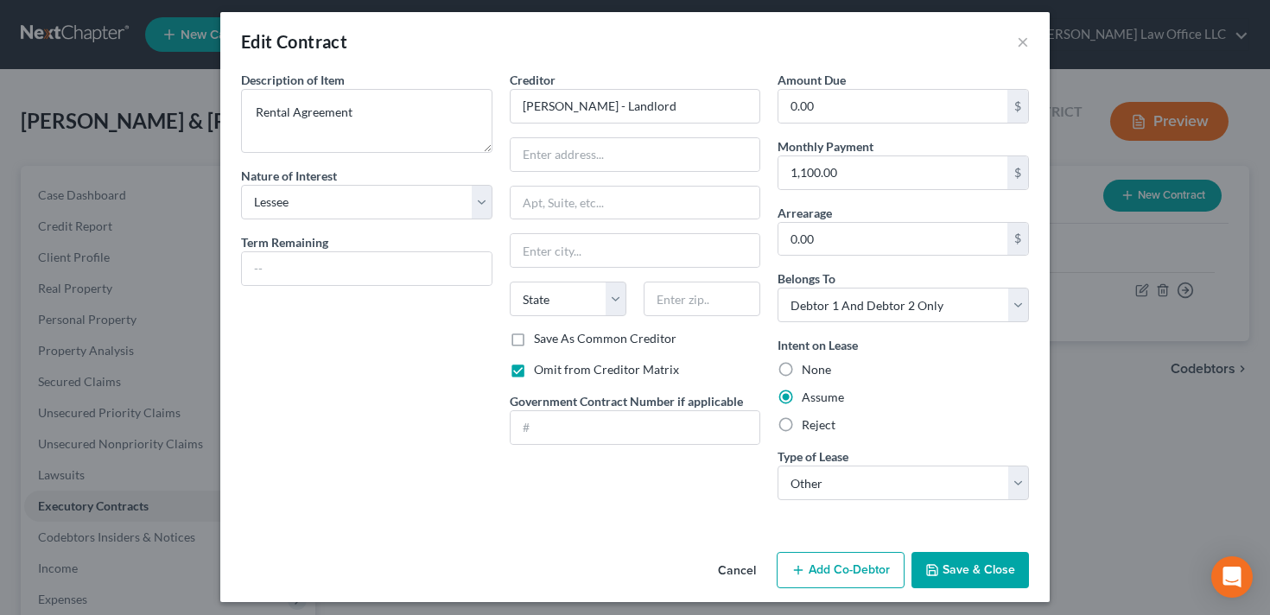
scroll to position [16, 0]
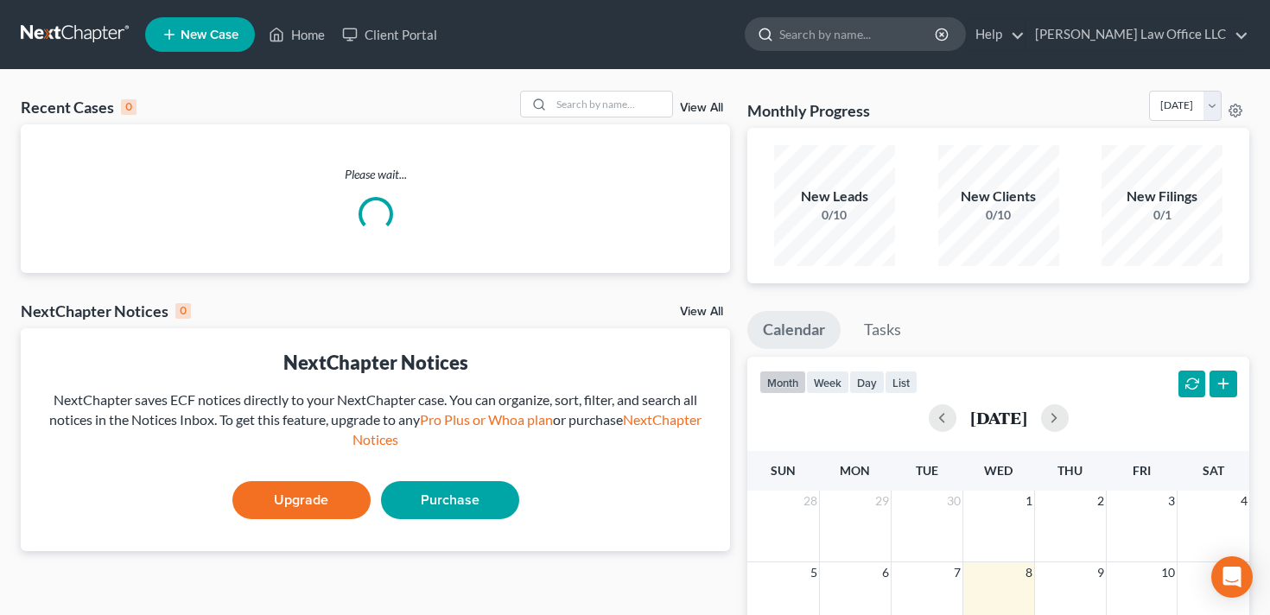
click at [873, 36] on input "search" at bounding box center [859, 34] width 158 height 32
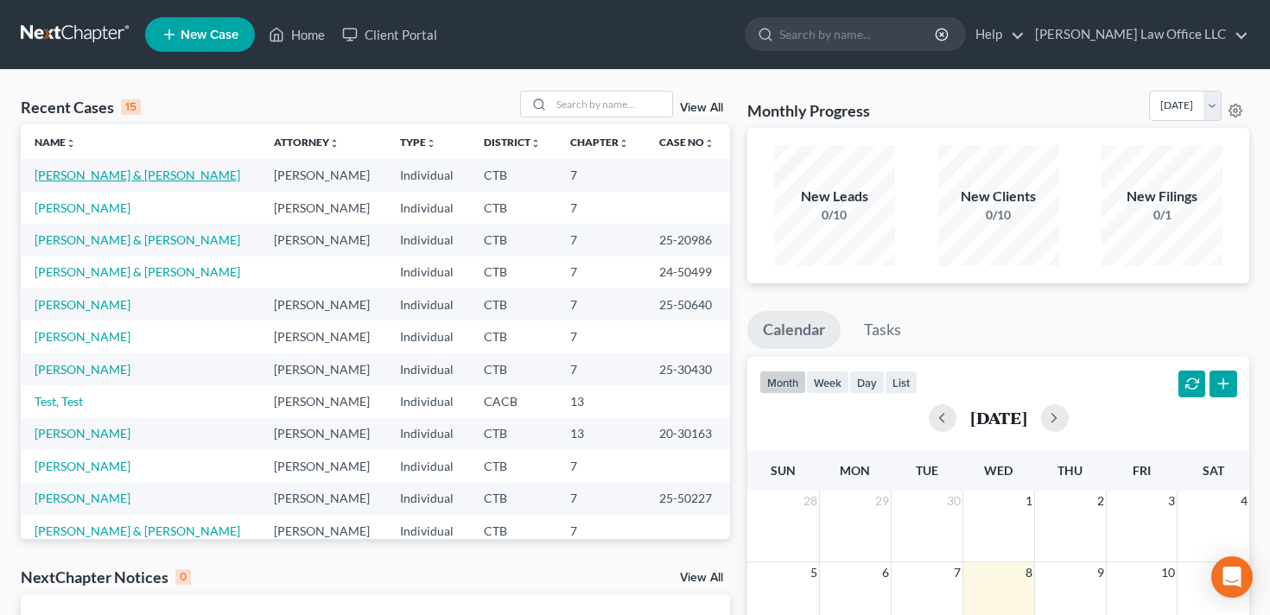
click at [109, 170] on link "[PERSON_NAME] & [PERSON_NAME]" at bounding box center [138, 175] width 206 height 15
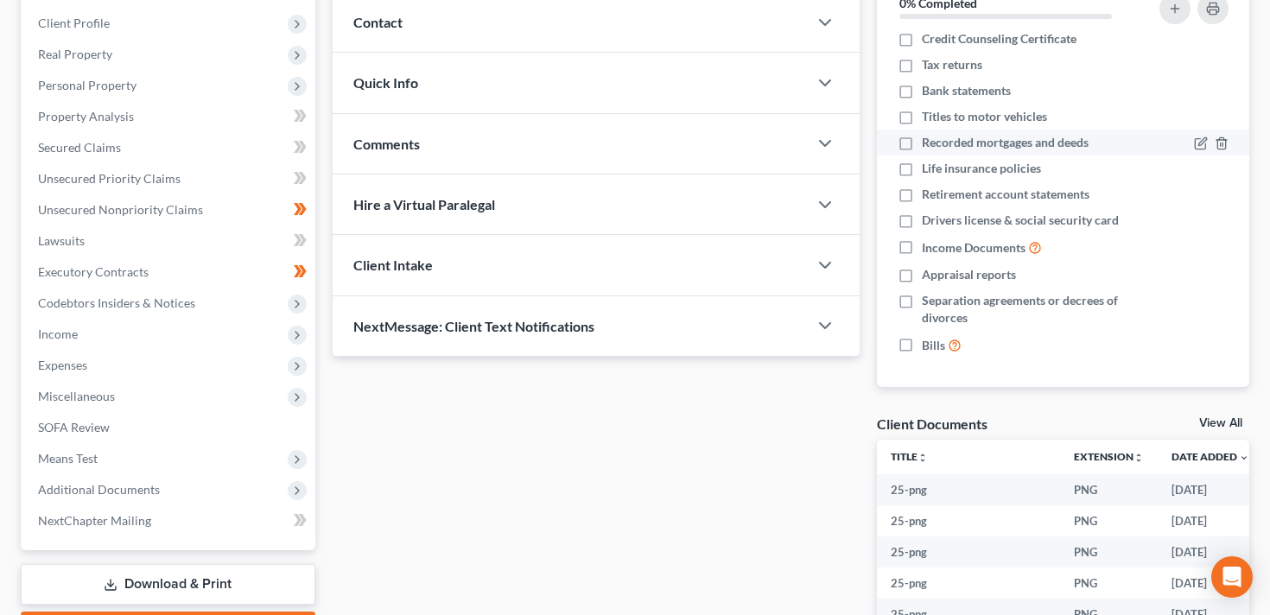
scroll to position [497, 0]
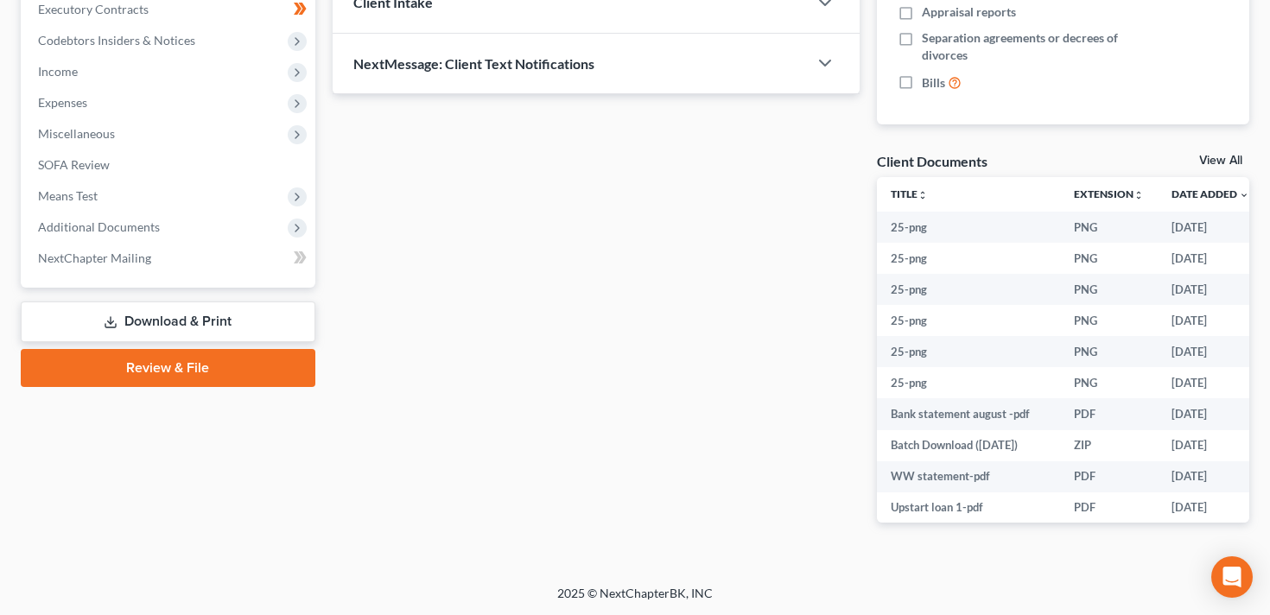
click at [1218, 158] on link "View All" at bounding box center [1221, 161] width 43 height 12
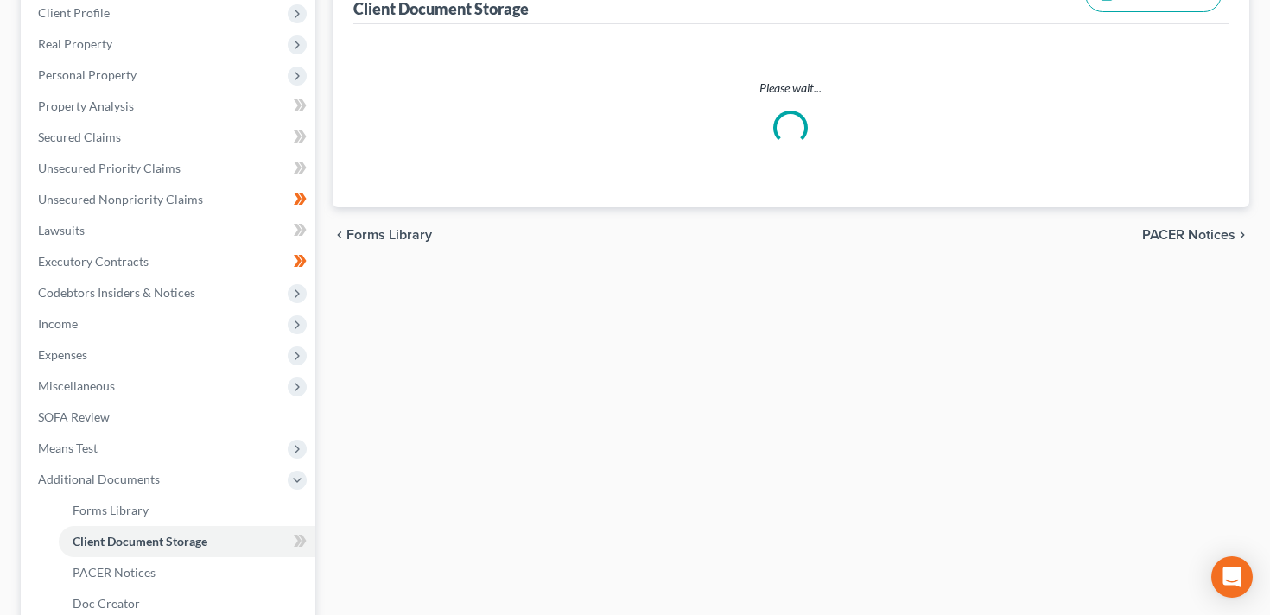
scroll to position [54, 0]
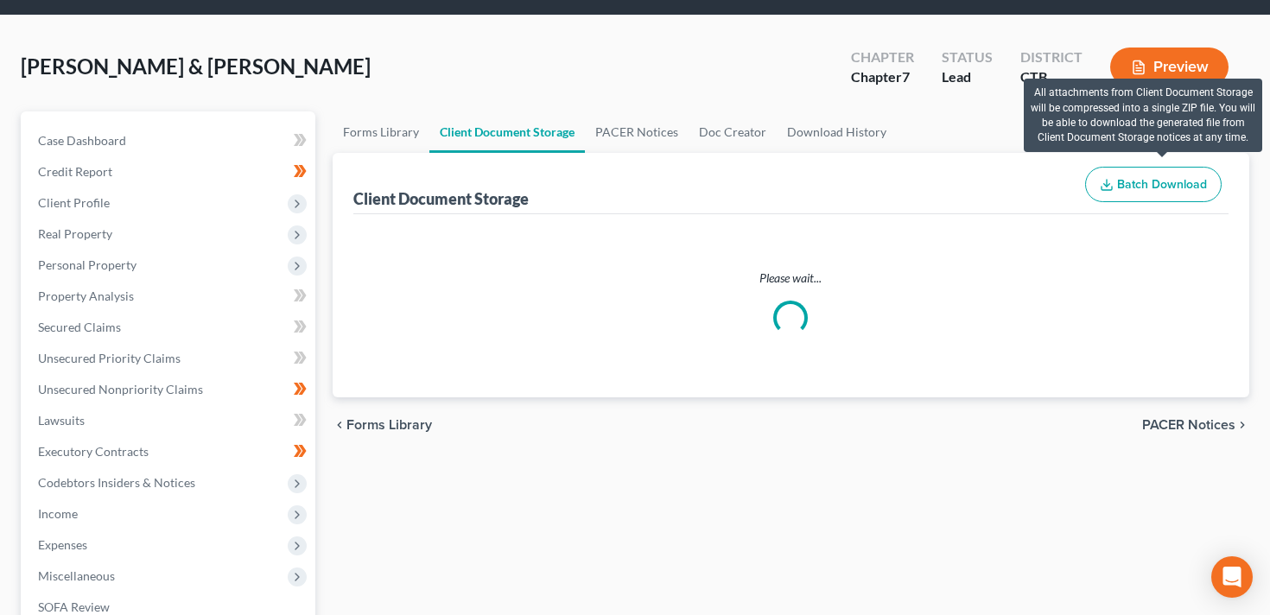
select select "0"
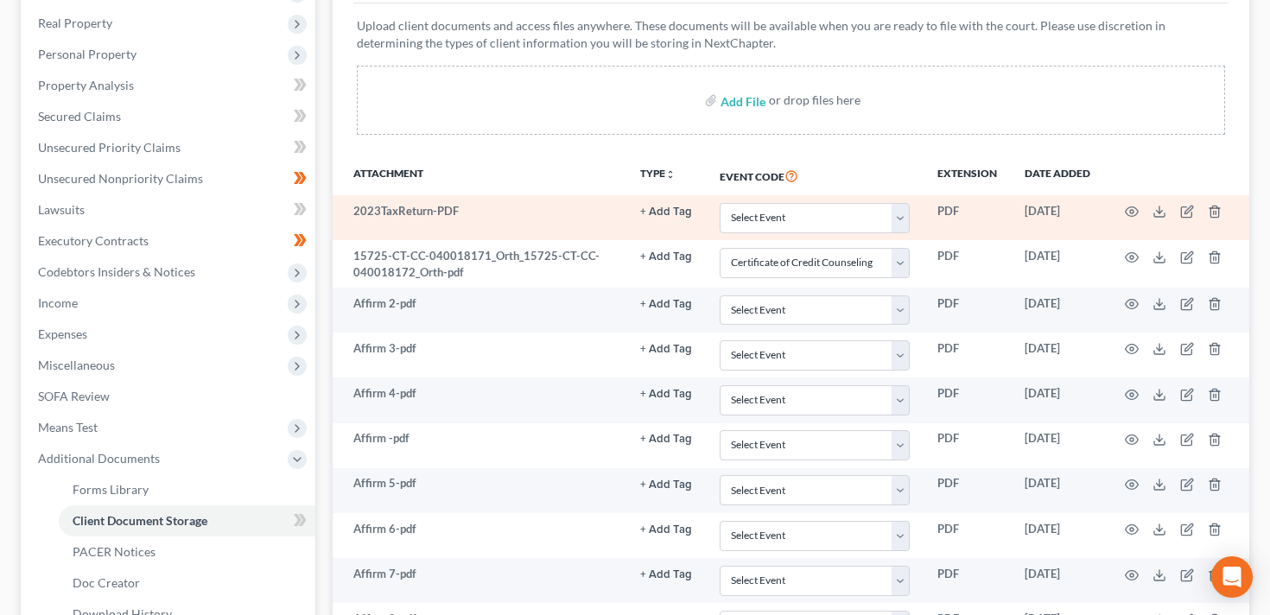
scroll to position [341, 0]
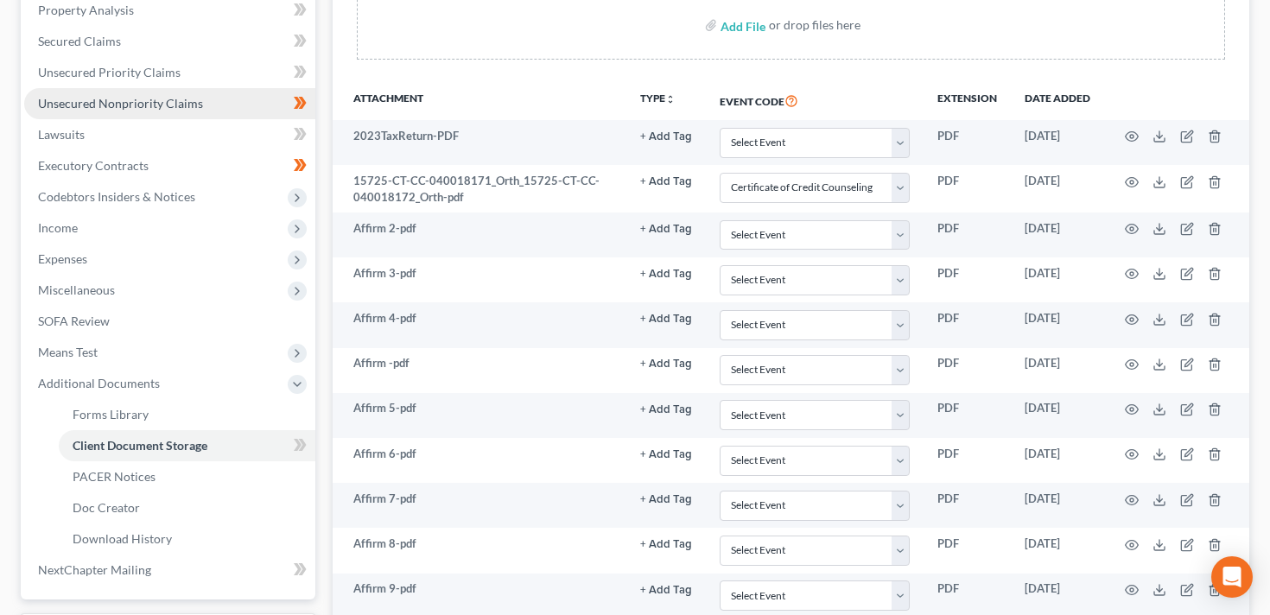
click at [135, 97] on span "Unsecured Nonpriority Claims" at bounding box center [120, 103] width 165 height 15
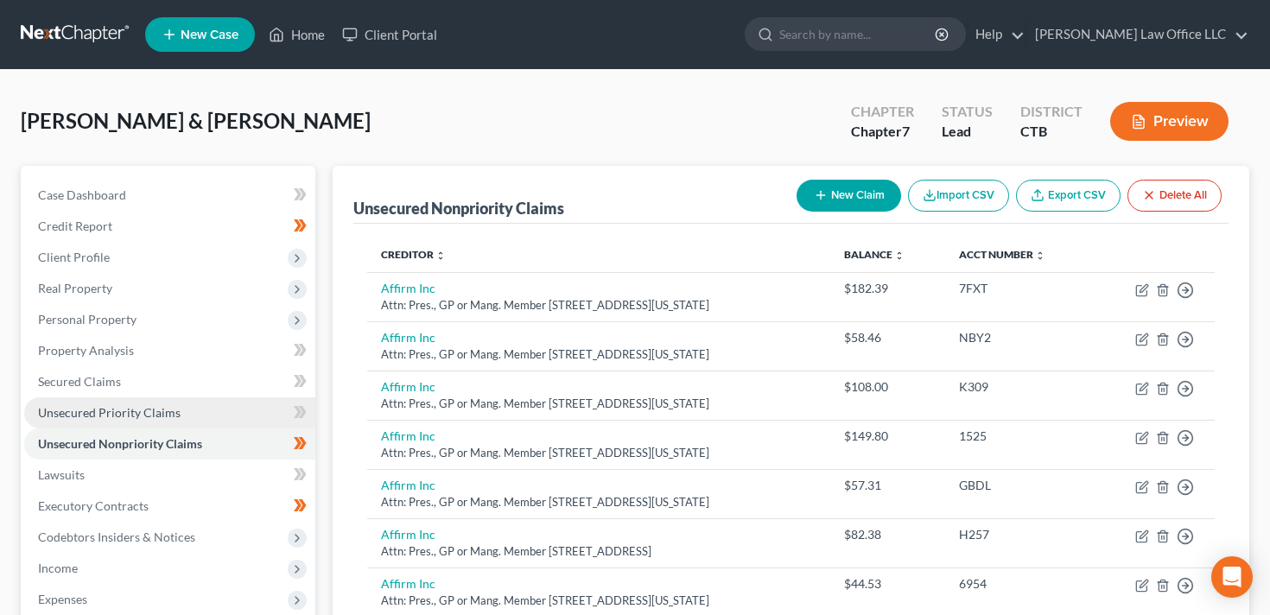
click at [118, 408] on span "Unsecured Priority Claims" at bounding box center [109, 412] width 143 height 15
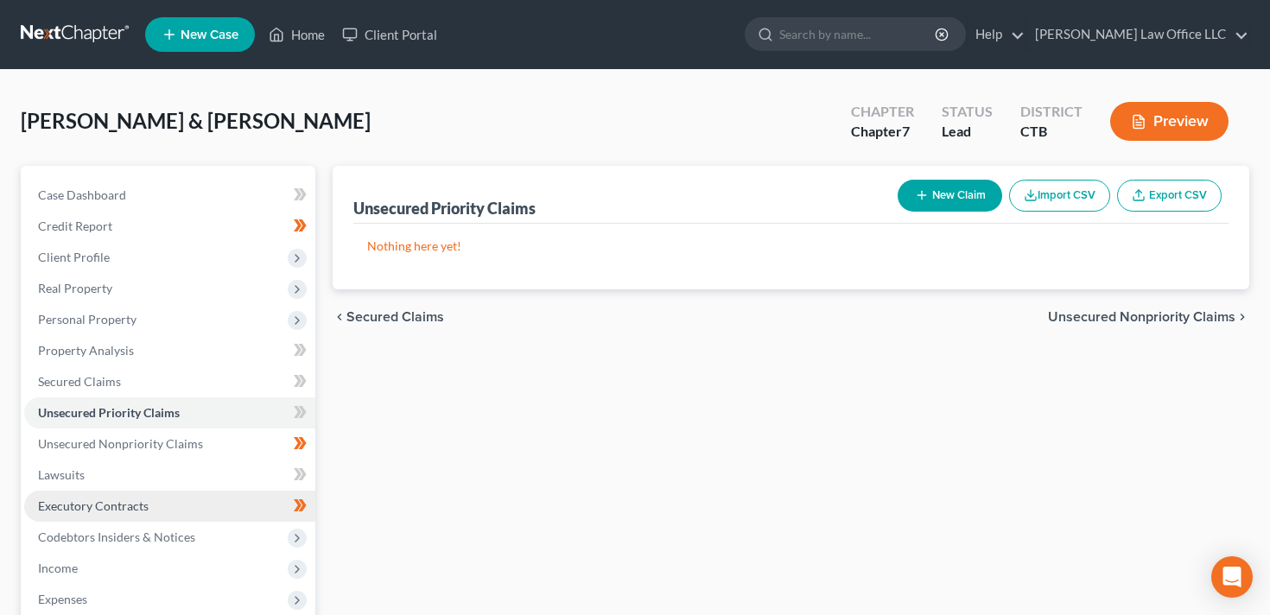
click at [97, 506] on span "Executory Contracts" at bounding box center [93, 506] width 111 height 15
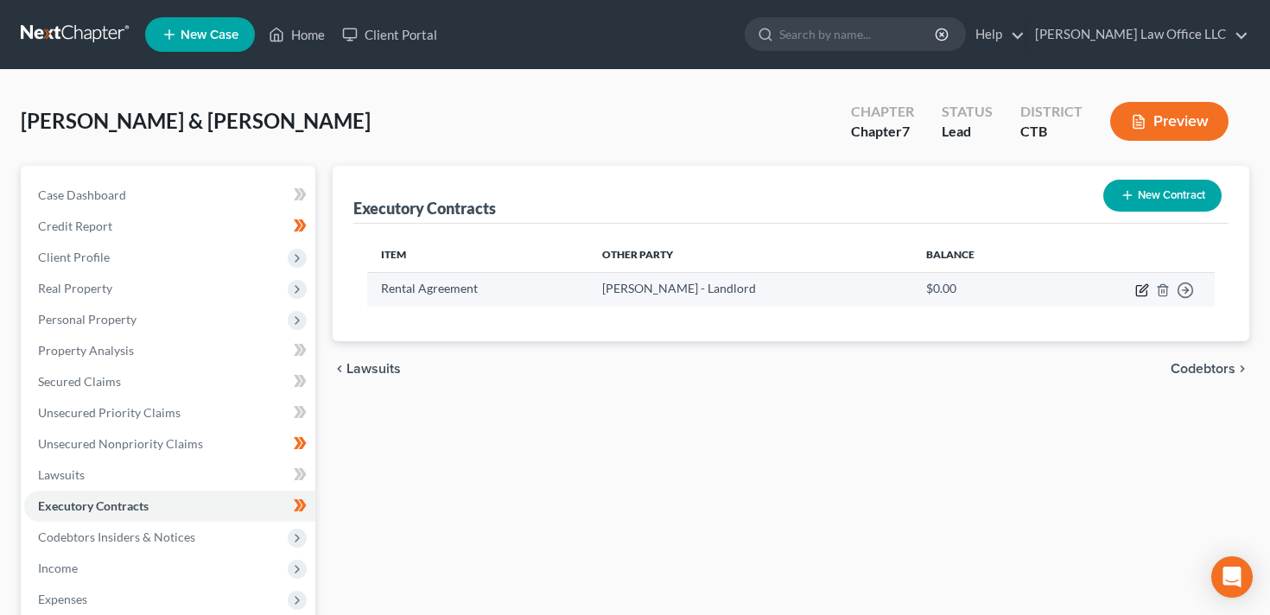
click at [1145, 285] on icon "button" at bounding box center [1144, 288] width 8 height 8
select select "3"
select select "2"
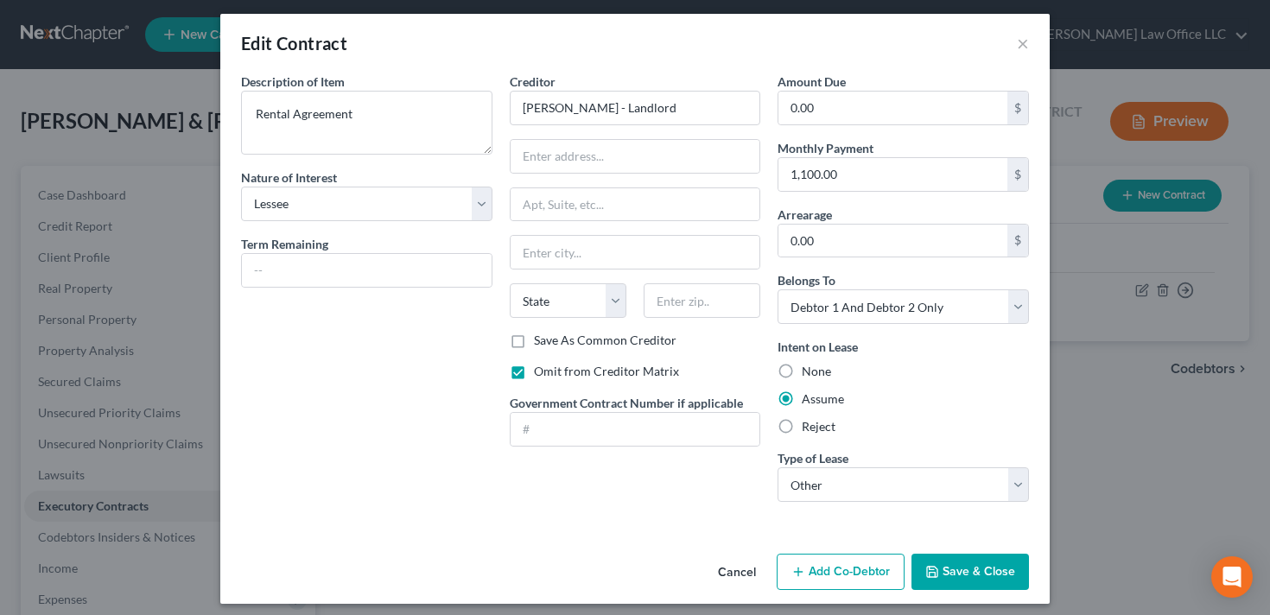
scroll to position [16, 0]
